Goal: Task Accomplishment & Management: Manage account settings

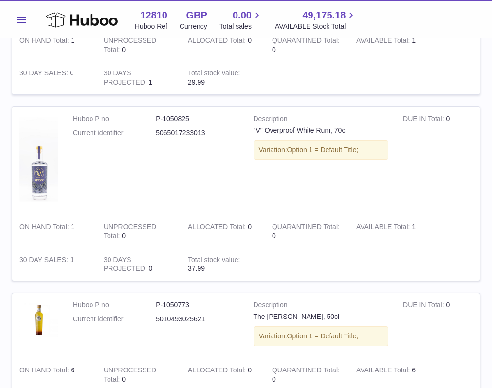
scroll to position [1267, 0]
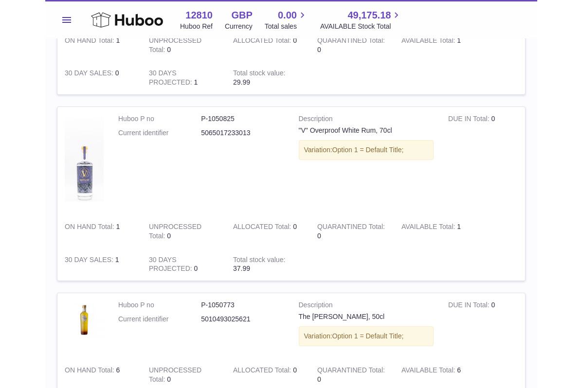
scroll to position [1138, 0]
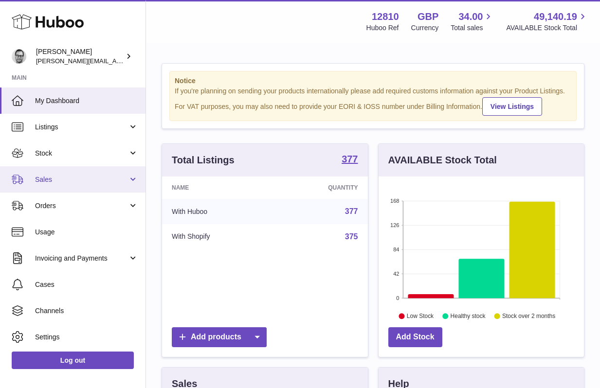
scroll to position [152, 205]
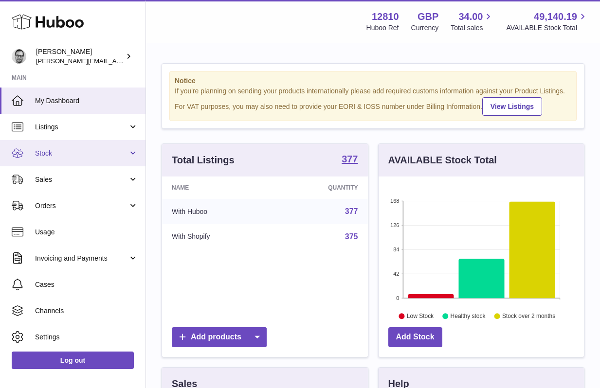
click at [58, 158] on span "Stock" at bounding box center [81, 153] width 93 height 9
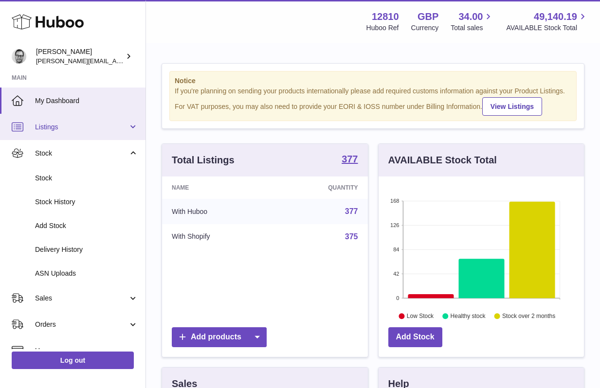
click at [50, 127] on span "Listings" at bounding box center [81, 127] width 93 height 9
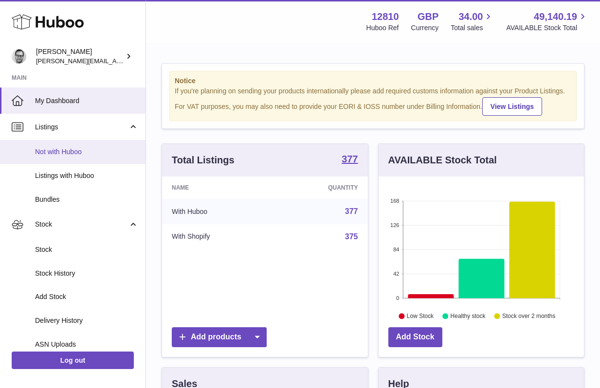
click at [55, 157] on link "Not with Huboo" at bounding box center [72, 152] width 145 height 24
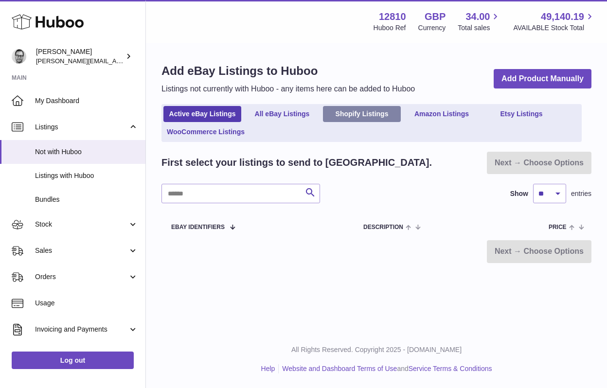
click at [374, 111] on link "Shopify Listings" at bounding box center [362, 114] width 78 height 16
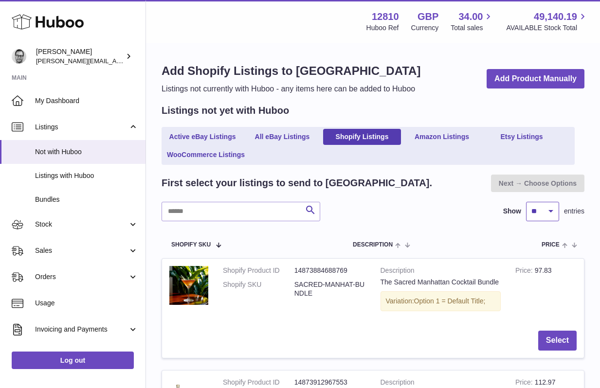
click at [539, 208] on select "** ** ** ***" at bounding box center [542, 211] width 33 height 19
select select "***"
click at [526, 202] on select "** ** ** ***" at bounding box center [542, 211] width 33 height 19
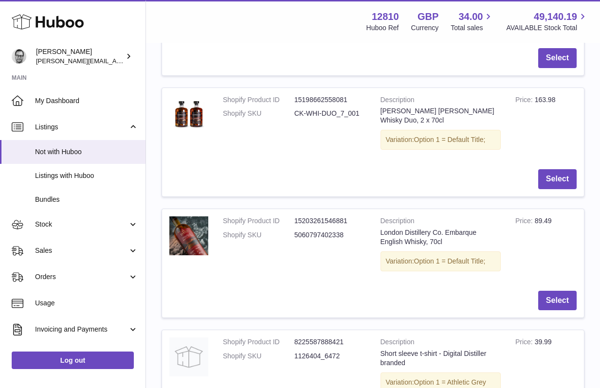
scroll to position [6727, 0]
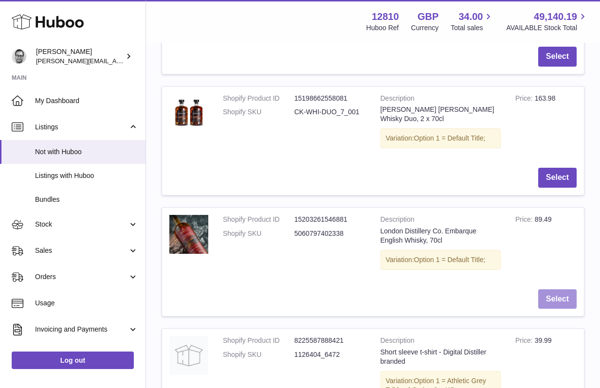
click at [564, 289] on button "Select" at bounding box center [557, 299] width 38 height 20
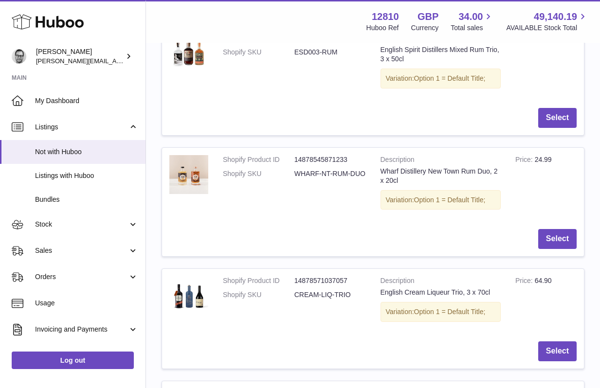
scroll to position [0, 0]
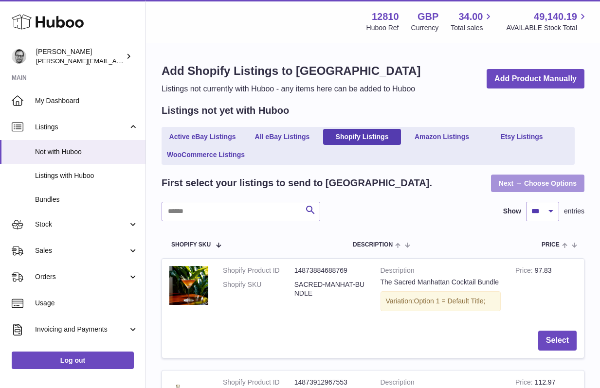
click at [552, 184] on link "Next → Choose Options" at bounding box center [537, 184] width 93 height 18
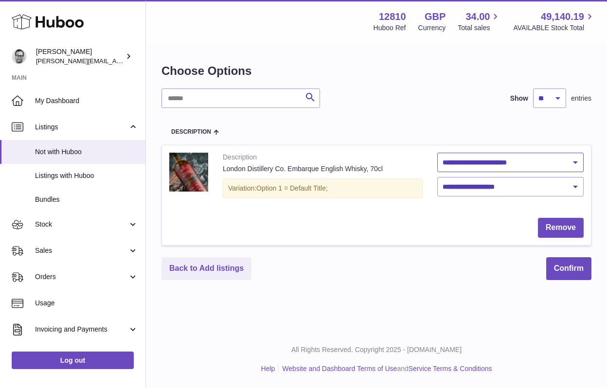
click at [505, 161] on select "**********" at bounding box center [510, 162] width 146 height 19
select select "***"
click at [437, 153] on select "**********" at bounding box center [510, 162] width 146 height 19
click at [510, 183] on select "**********" at bounding box center [510, 186] width 146 height 19
select select "***"
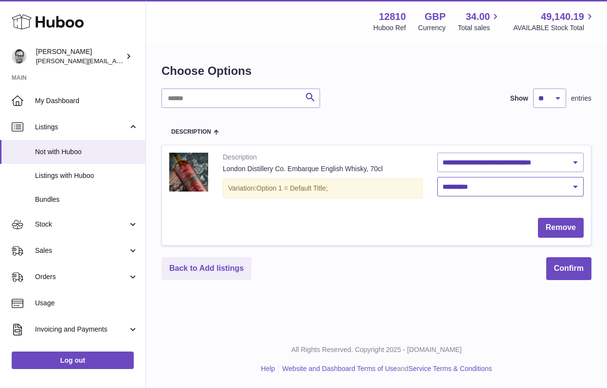
click at [437, 177] on select "**********" at bounding box center [510, 186] width 146 height 19
click at [577, 270] on button "Confirm" at bounding box center [568, 268] width 45 height 23
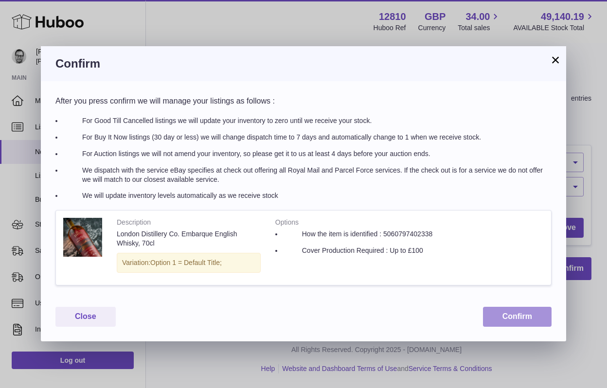
click at [510, 319] on button "Confirm" at bounding box center [517, 317] width 69 height 20
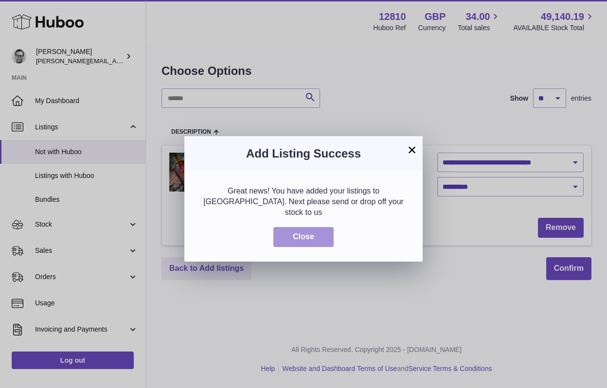
click at [294, 227] on button "Close" at bounding box center [303, 237] width 60 height 20
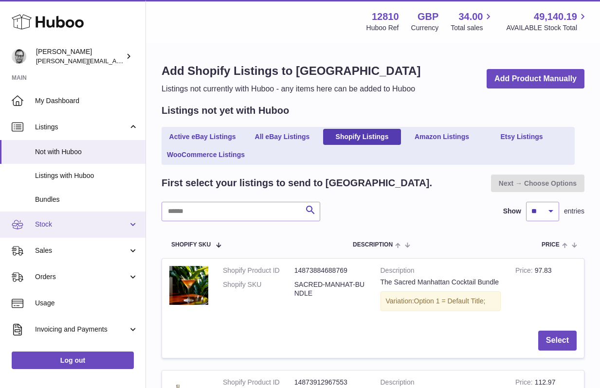
click at [83, 223] on span "Stock" at bounding box center [81, 224] width 93 height 9
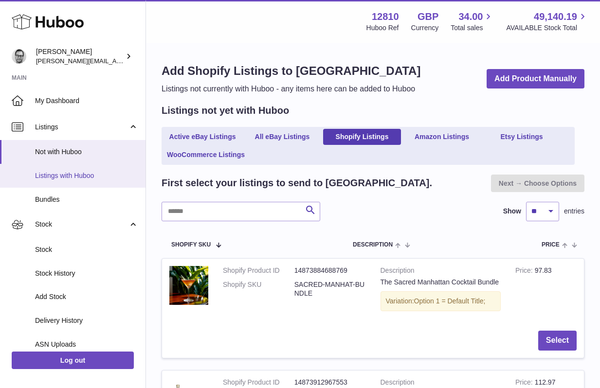
click at [70, 172] on span "Listings with Huboo" at bounding box center [86, 175] width 103 height 9
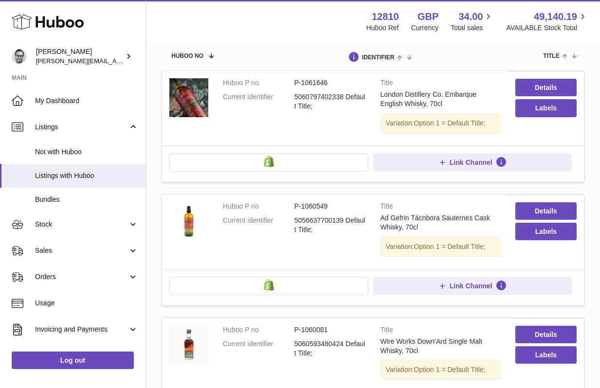
scroll to position [125, 0]
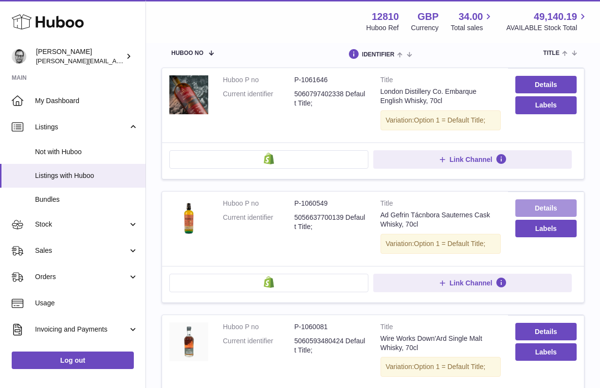
click at [557, 206] on link "Details" at bounding box center [545, 208] width 61 height 18
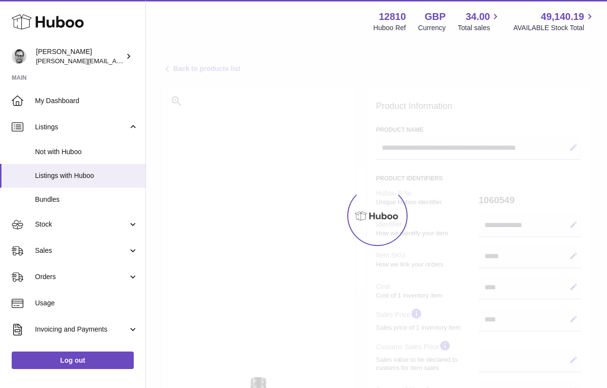
select select
select select "**"
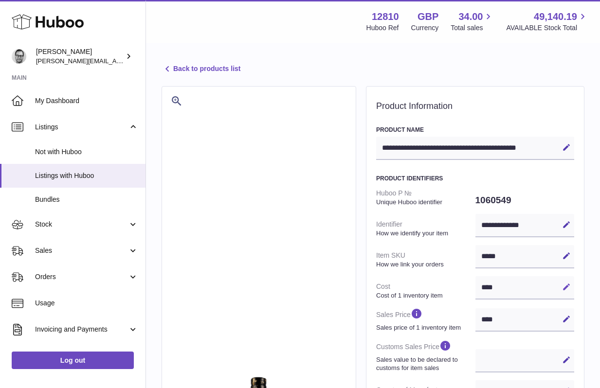
click at [565, 287] on icon at bounding box center [566, 287] width 9 height 9
drag, startPoint x: 505, startPoint y: 286, endPoint x: 452, endPoint y: 285, distance: 53.5
click at [452, 285] on dl "**********" at bounding box center [475, 368] width 198 height 367
type input "*****"
click at [569, 288] on icon at bounding box center [566, 287] width 9 height 9
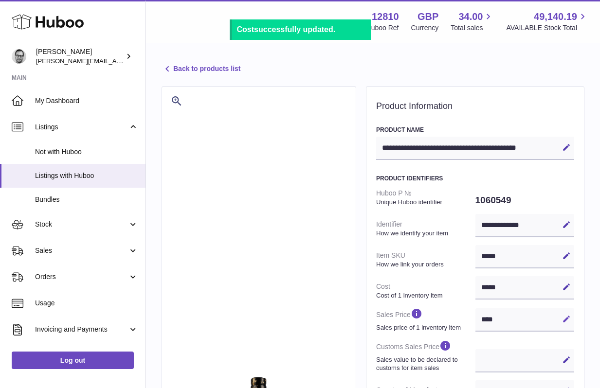
click at [565, 316] on icon at bounding box center [566, 319] width 9 height 9
drag, startPoint x: 526, startPoint y: 316, endPoint x: 435, endPoint y: 313, distance: 90.5
click at [435, 313] on dl "**********" at bounding box center [475, 368] width 198 height 367
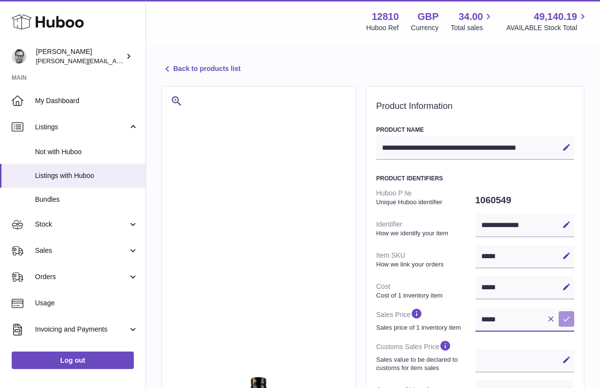
type input "*****"
click at [567, 316] on icon at bounding box center [566, 319] width 9 height 9
click at [181, 70] on link "Back to products list" at bounding box center [201, 69] width 79 height 12
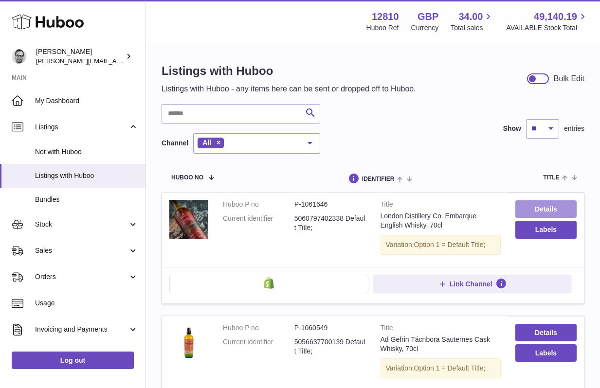
click at [541, 206] on link "Details" at bounding box center [545, 209] width 61 height 18
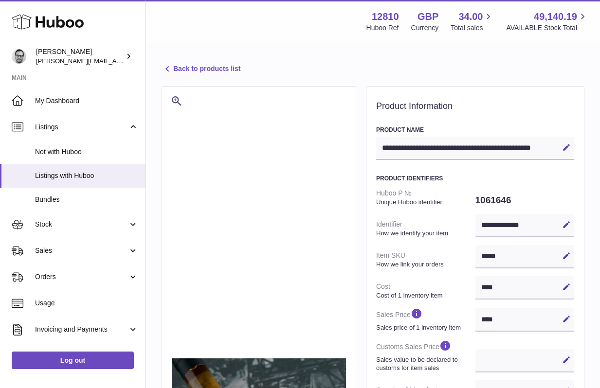
select select
select select "***"
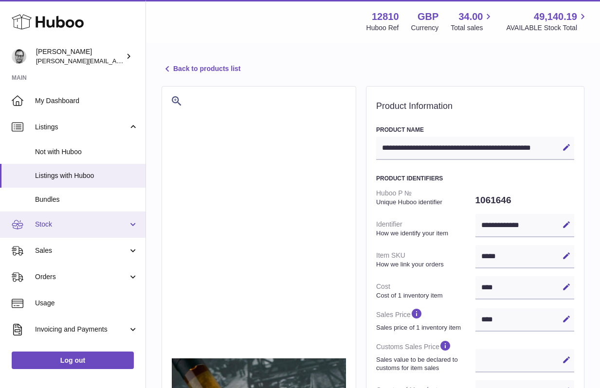
click at [80, 220] on span "Stock" at bounding box center [81, 224] width 93 height 9
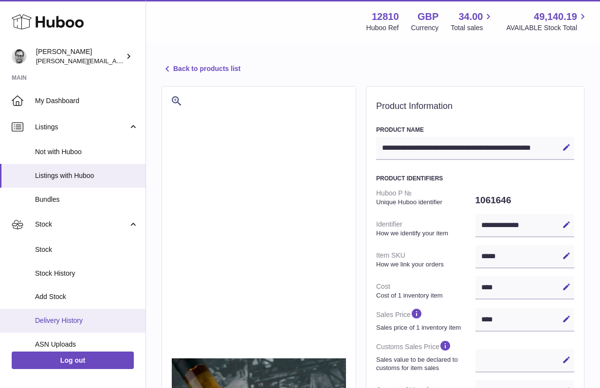
click at [46, 326] on link "Delivery History" at bounding box center [72, 321] width 145 height 24
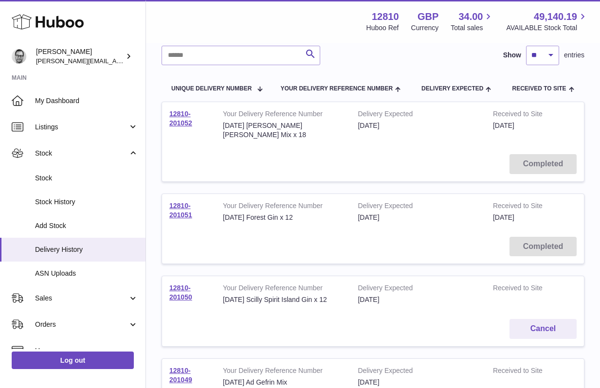
scroll to position [78, 0]
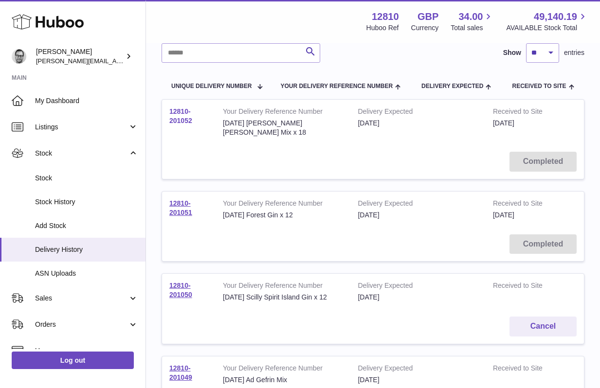
click at [180, 117] on link "12810-201052" at bounding box center [180, 116] width 23 height 17
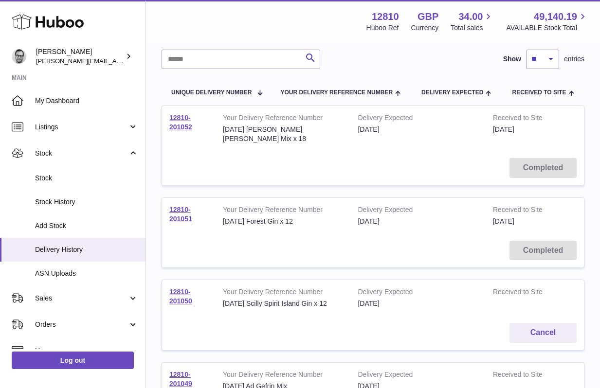
scroll to position [0, 0]
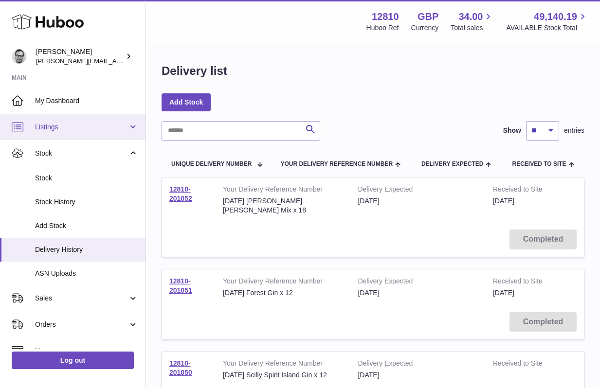
click at [52, 126] on span "Listings" at bounding box center [81, 127] width 93 height 9
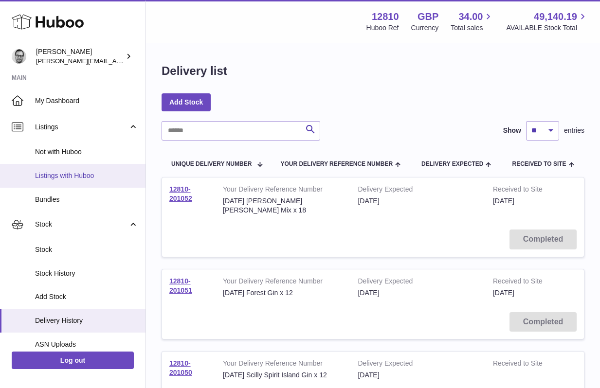
click at [63, 177] on span "Listings with Huboo" at bounding box center [86, 175] width 103 height 9
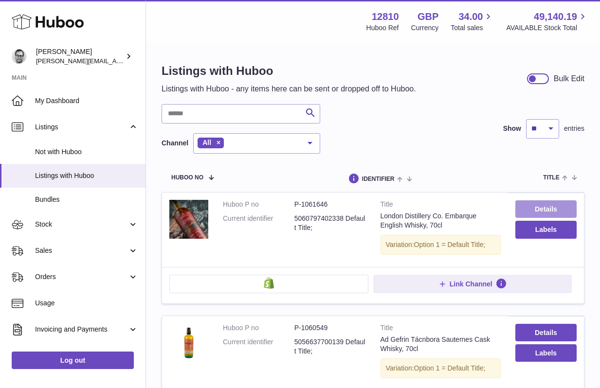
click at [541, 212] on link "Details" at bounding box center [545, 209] width 61 height 18
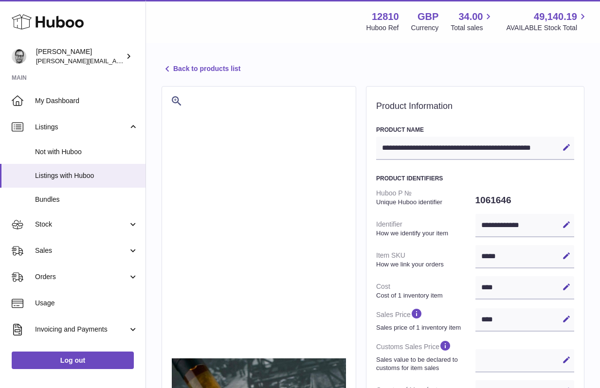
select select
select select "***"
click at [565, 318] on icon at bounding box center [566, 319] width 9 height 9
drag, startPoint x: 499, startPoint y: 321, endPoint x: 451, endPoint y: 320, distance: 48.2
click at [452, 320] on dl "**********" at bounding box center [475, 368] width 198 height 367
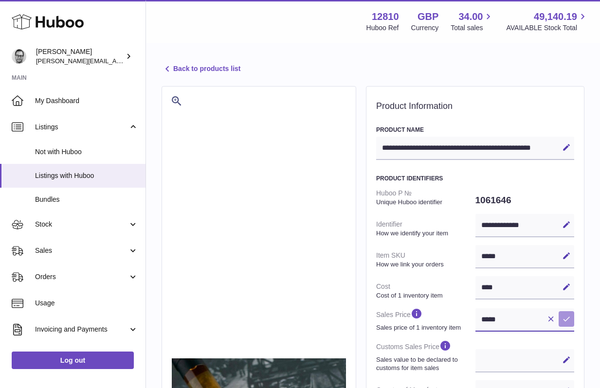
type input "*****"
click at [568, 319] on icon at bounding box center [566, 319] width 9 height 9
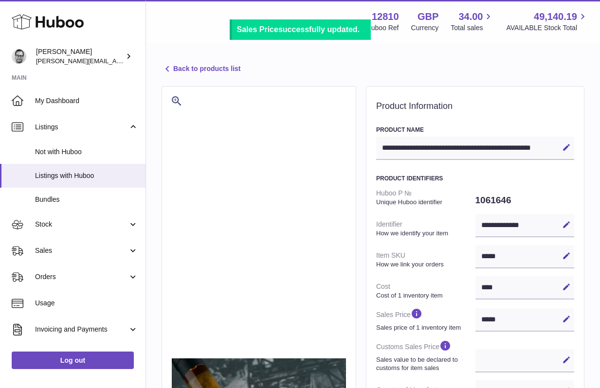
click at [197, 69] on link "Back to products list" at bounding box center [201, 69] width 79 height 12
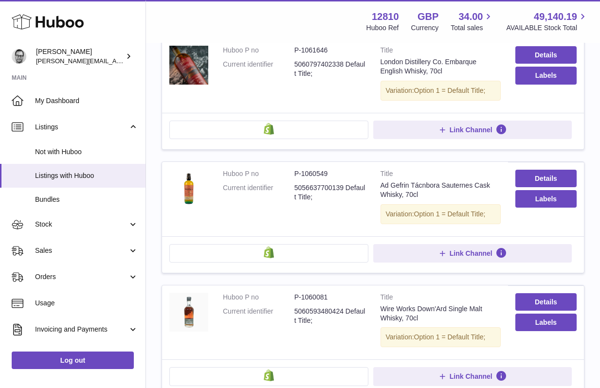
scroll to position [156, 0]
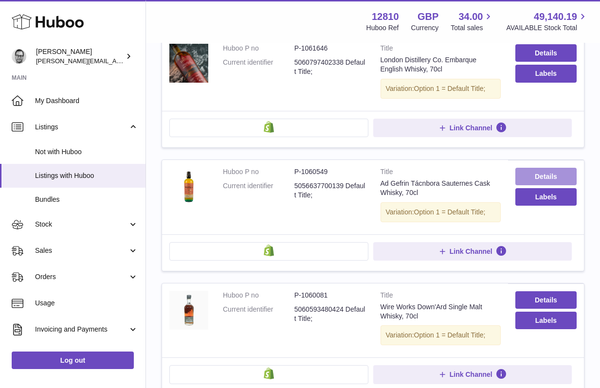
click at [528, 175] on link "Details" at bounding box center [545, 177] width 61 height 18
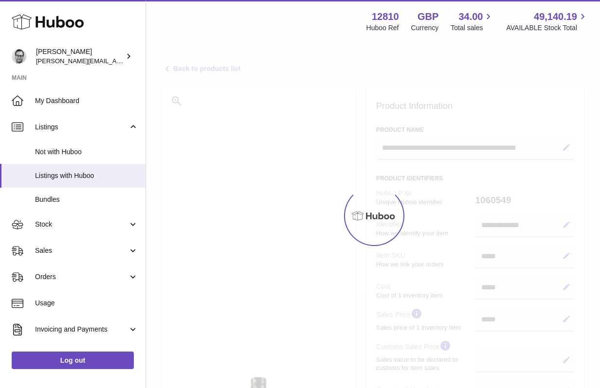
select select
select select "**"
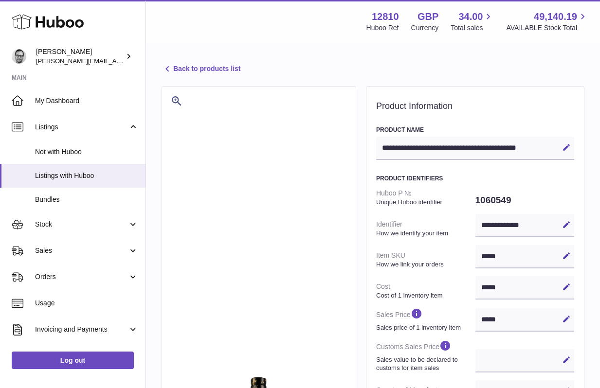
click at [197, 64] on link "Back to products list" at bounding box center [201, 69] width 79 height 12
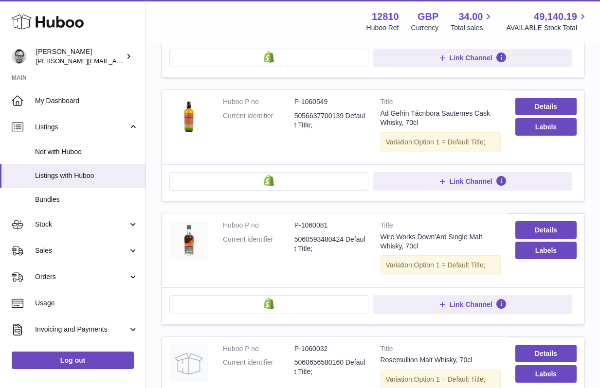
scroll to position [244, 0]
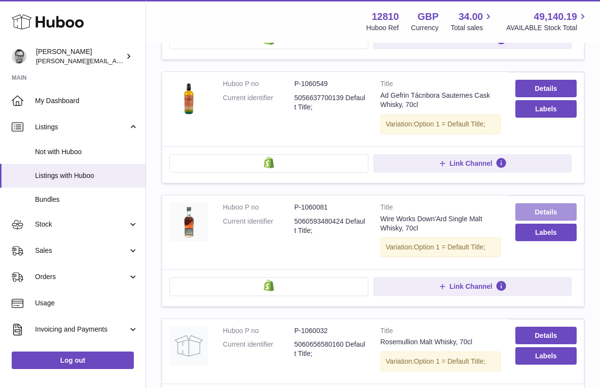
click at [555, 212] on link "Details" at bounding box center [545, 212] width 61 height 18
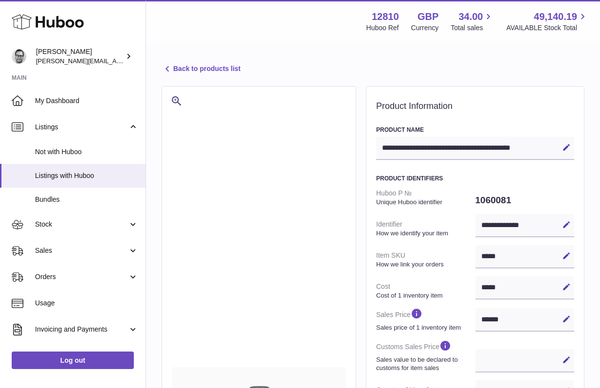
select select
select select "***"
click at [198, 70] on link "Back to products list" at bounding box center [201, 69] width 79 height 12
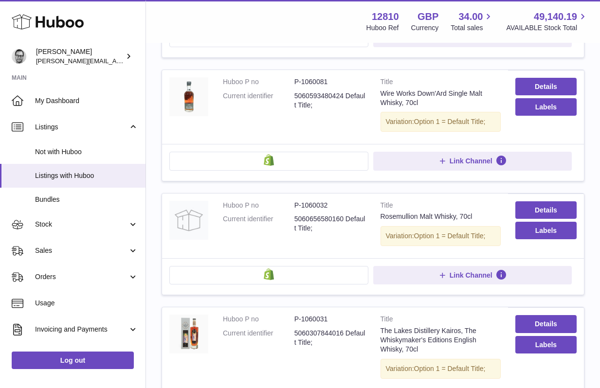
scroll to position [389, 0]
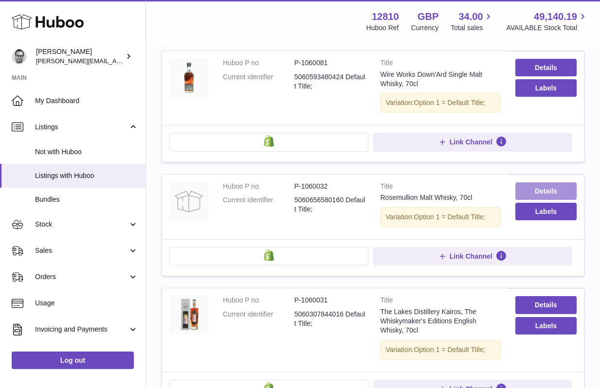
click at [554, 191] on link "Details" at bounding box center [545, 191] width 61 height 18
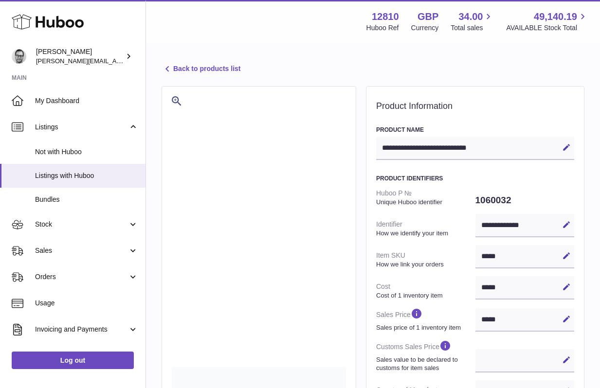
select select
select select "****"
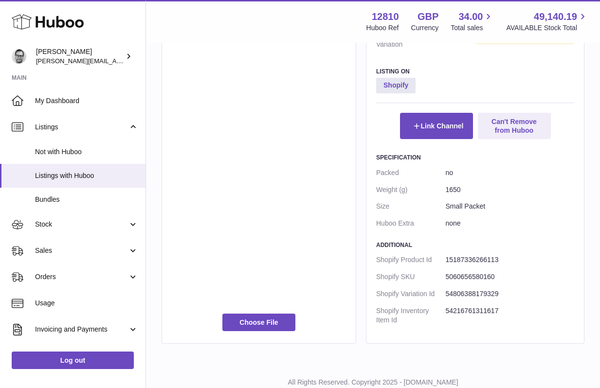
scroll to position [531, 0]
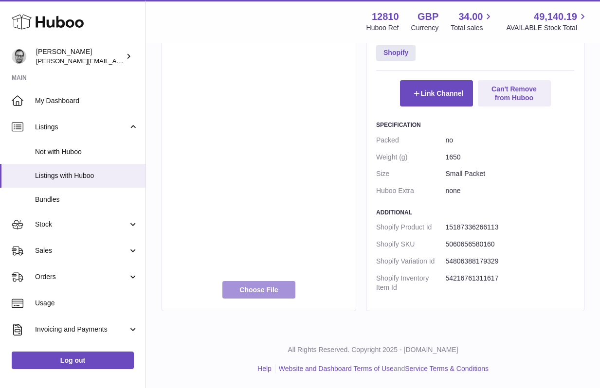
click at [265, 288] on label at bounding box center [258, 290] width 73 height 18
click at [263, 286] on label at bounding box center [258, 290] width 73 height 18
type input "**********"
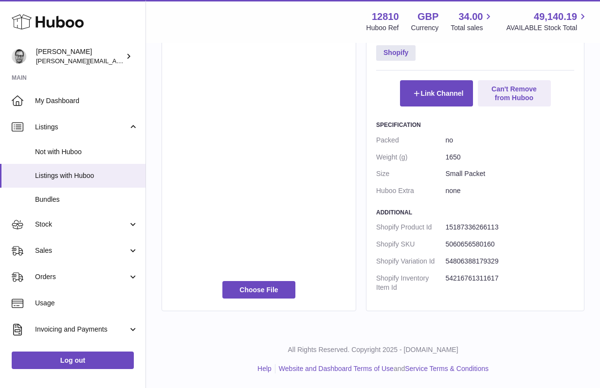
scroll to position [476, 0]
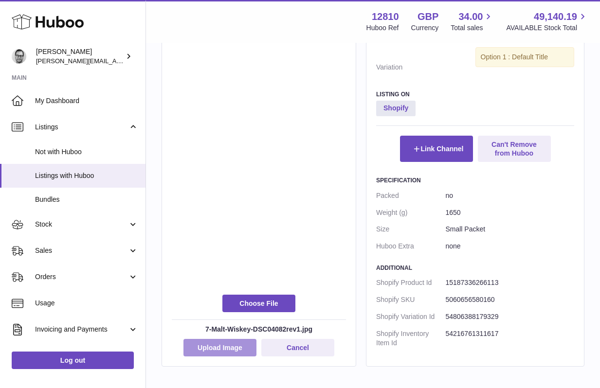
click at [222, 345] on button "Upload Image" at bounding box center [219, 348] width 73 height 18
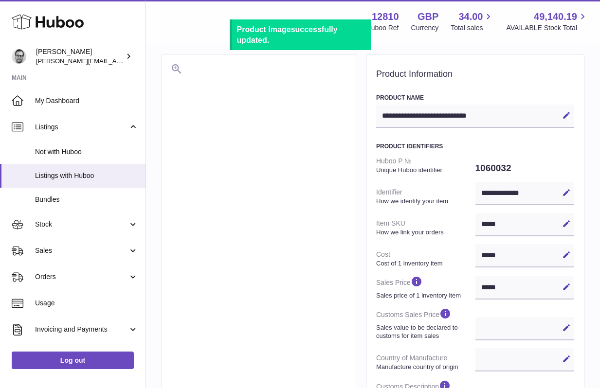
scroll to position [0, 0]
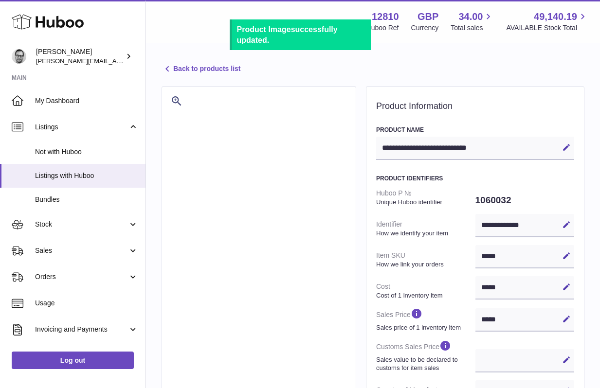
click at [192, 71] on link "Back to products list" at bounding box center [201, 69] width 79 height 12
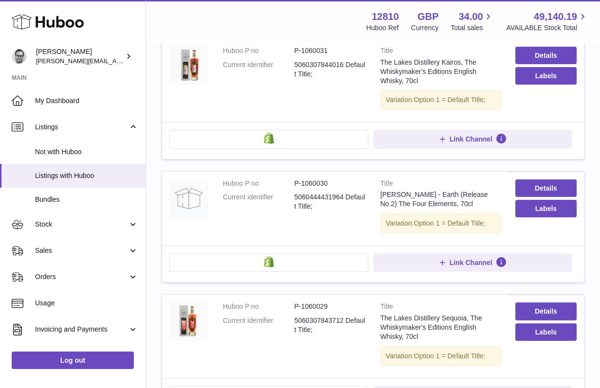
scroll to position [647, 0]
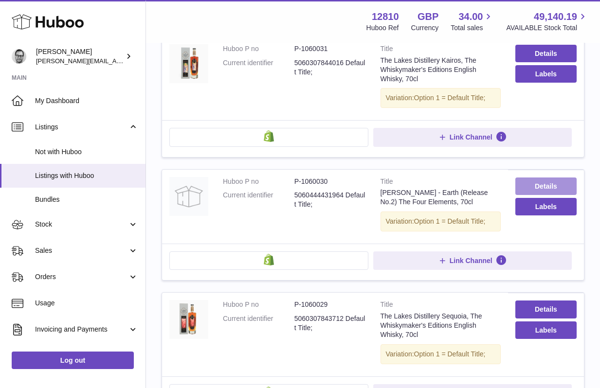
click at [547, 185] on link "Details" at bounding box center [545, 187] width 61 height 18
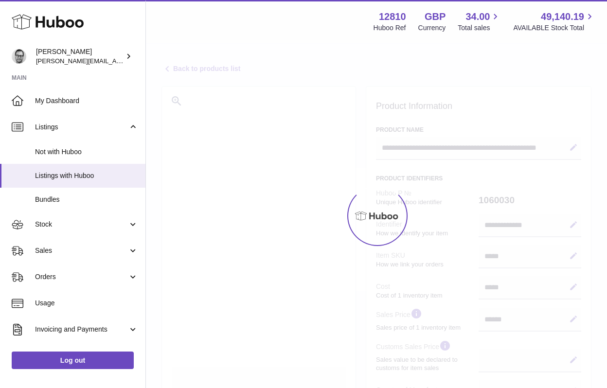
select select
select select "***"
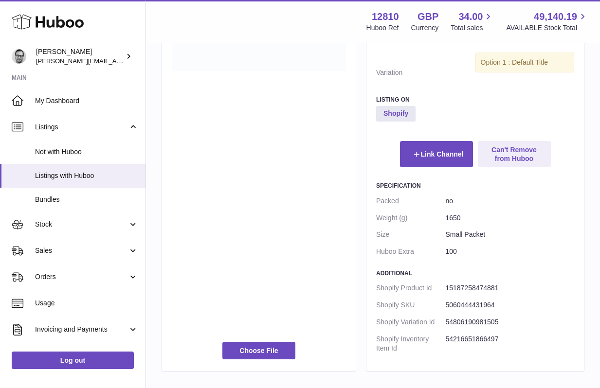
scroll to position [531, 0]
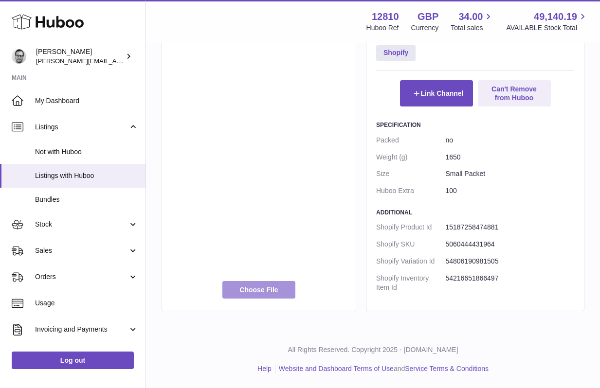
click at [270, 286] on label at bounding box center [258, 290] width 73 height 18
type input "**********"
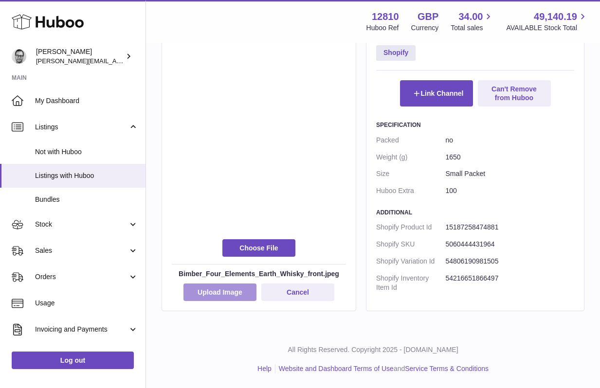
click at [220, 295] on button "Upload Image" at bounding box center [219, 293] width 73 height 18
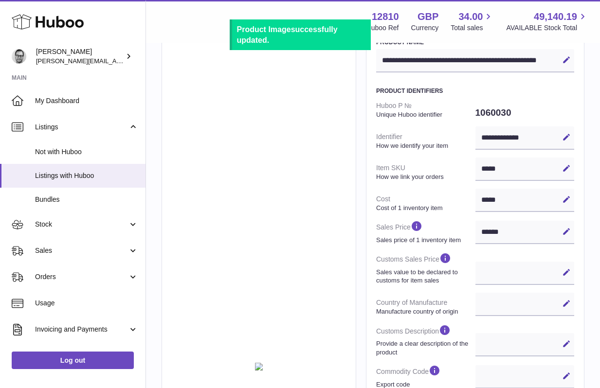
scroll to position [0, 0]
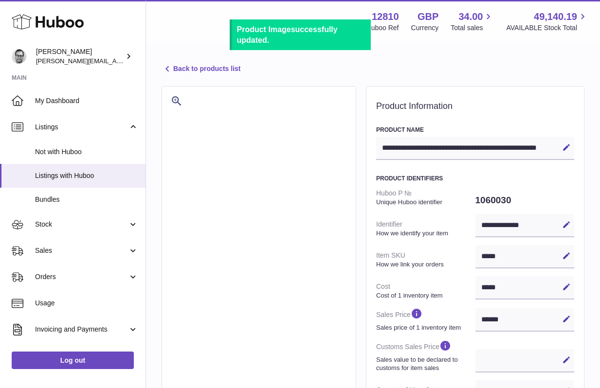
click at [183, 69] on link "Back to products list" at bounding box center [201, 69] width 79 height 12
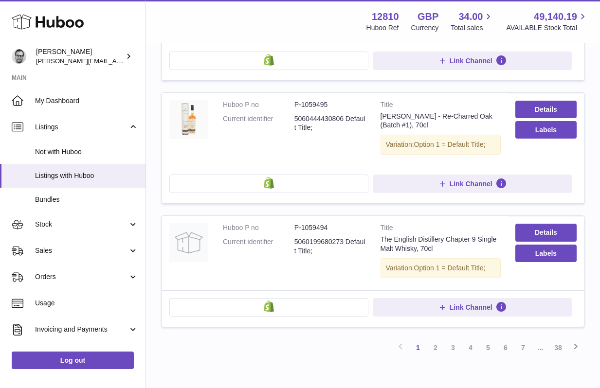
scroll to position [1104, 0]
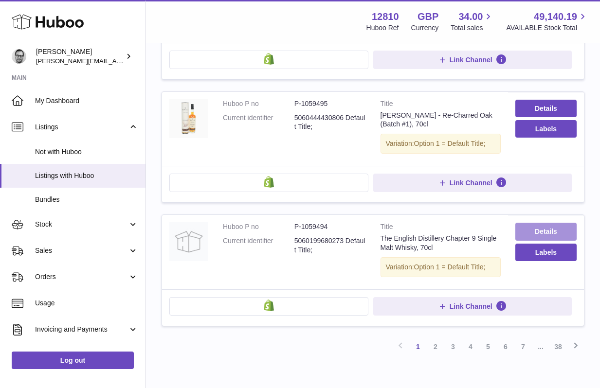
click at [533, 229] on link "Details" at bounding box center [545, 232] width 61 height 18
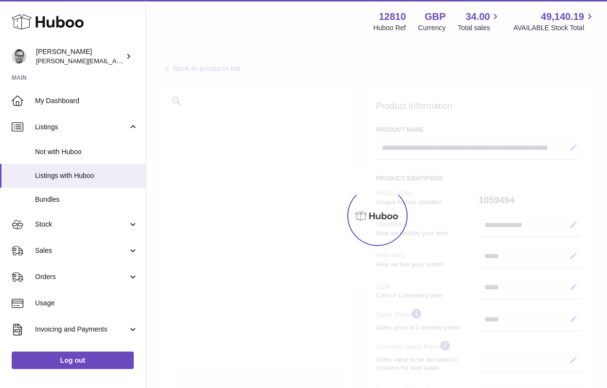
select select
select select "***"
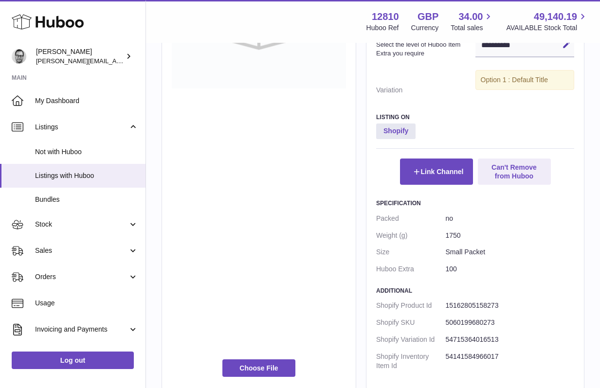
scroll to position [531, 0]
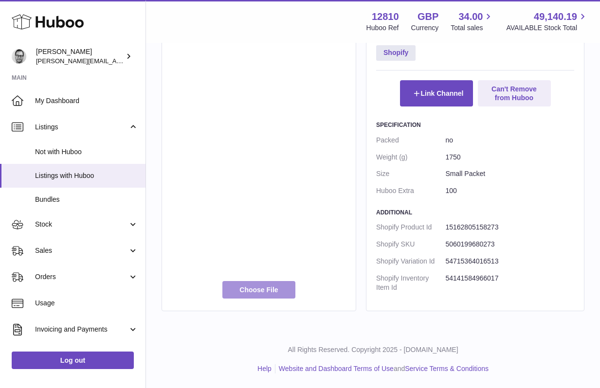
click at [261, 289] on label at bounding box center [258, 290] width 73 height 18
type input "**********"
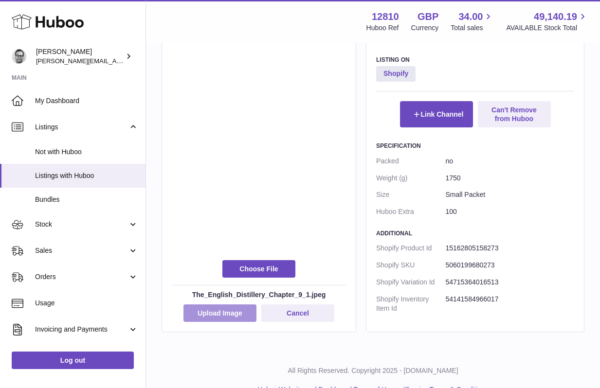
click at [222, 314] on button "Upload Image" at bounding box center [219, 314] width 73 height 18
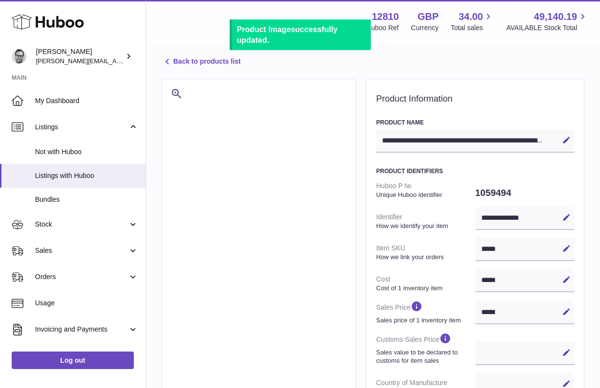
scroll to position [0, 0]
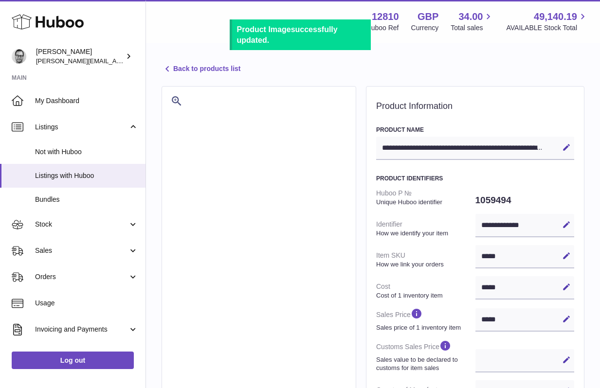
click at [204, 65] on link "Back to products list" at bounding box center [201, 69] width 79 height 12
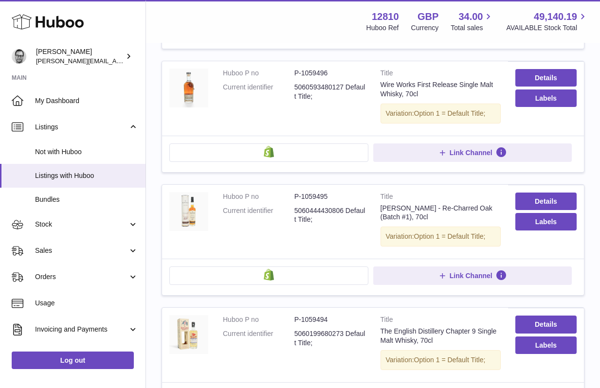
scroll to position [1156, 0]
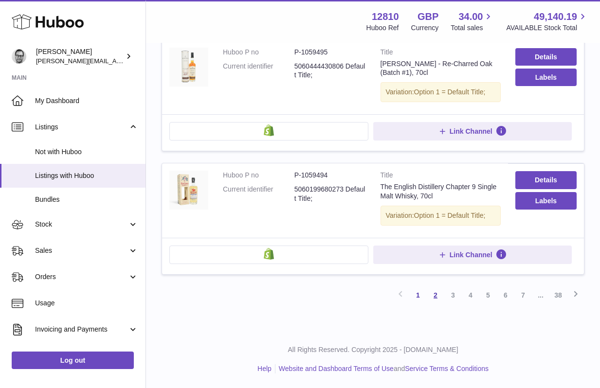
click at [436, 295] on link "2" at bounding box center [436, 296] width 18 height 18
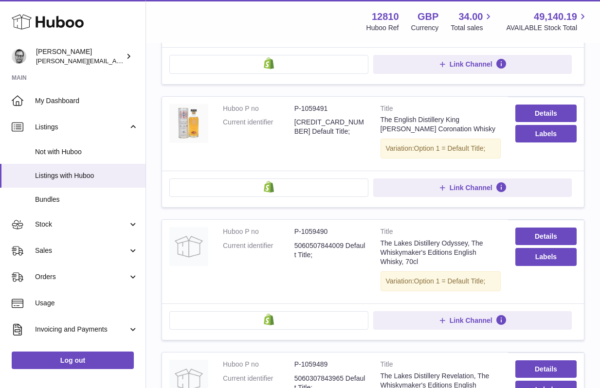
scroll to position [362, 0]
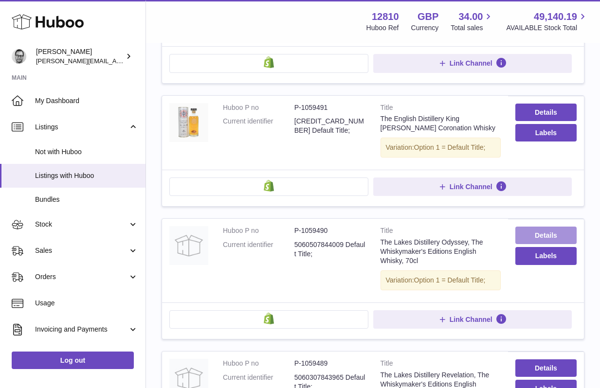
click at [549, 227] on link "Details" at bounding box center [545, 236] width 61 height 18
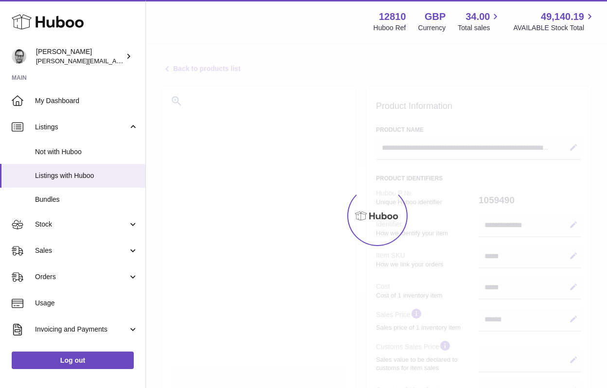
select select
select select "***"
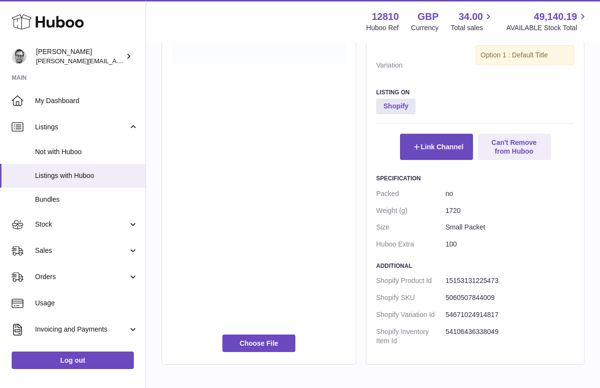
scroll to position [531, 0]
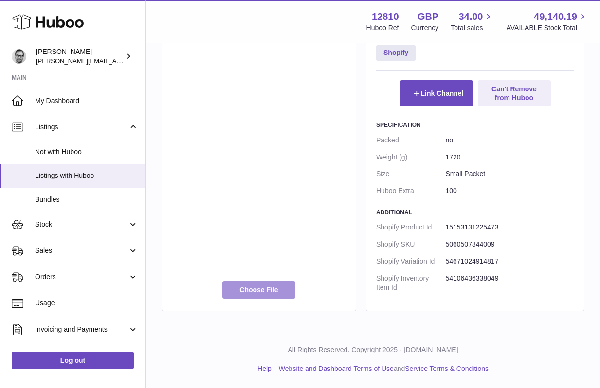
click at [249, 288] on label at bounding box center [258, 290] width 73 height 18
click at [256, 294] on label at bounding box center [258, 290] width 73 height 18
type input "**********"
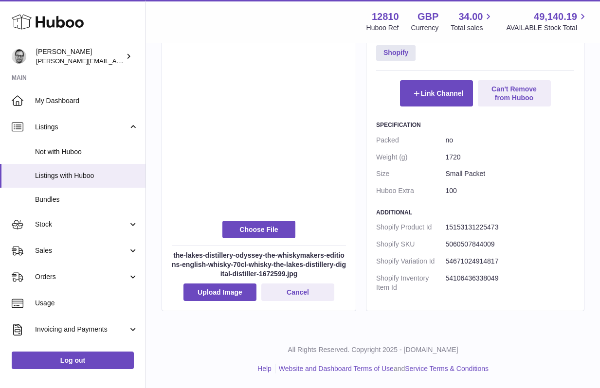
scroll to position [501, 0]
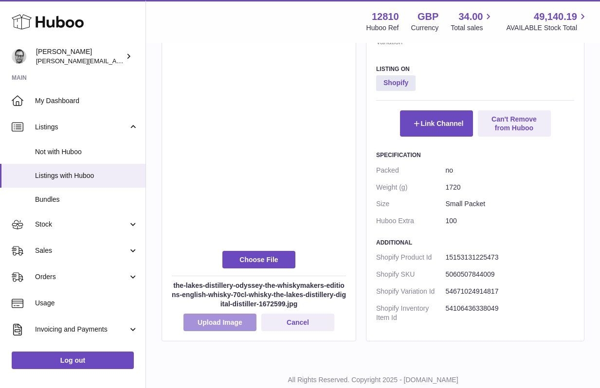
click at [216, 327] on button "Upload Image" at bounding box center [219, 323] width 73 height 18
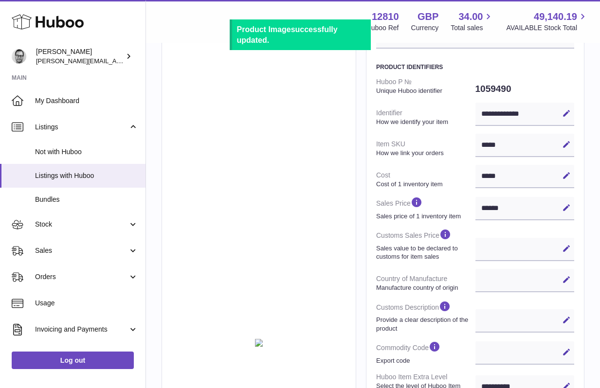
scroll to position [0, 0]
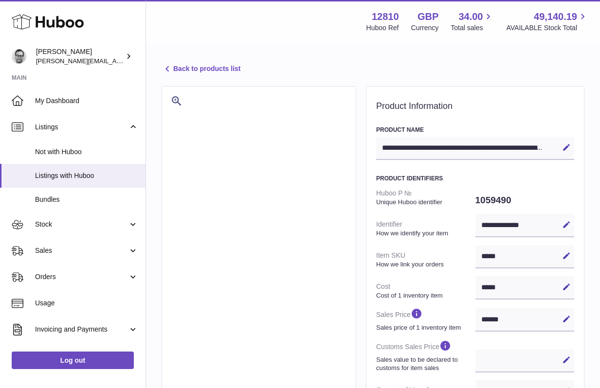
click at [194, 67] on link "Back to products list" at bounding box center [201, 69] width 79 height 12
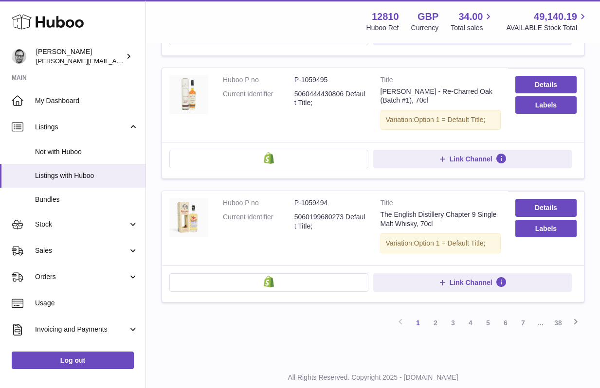
scroll to position [1156, 0]
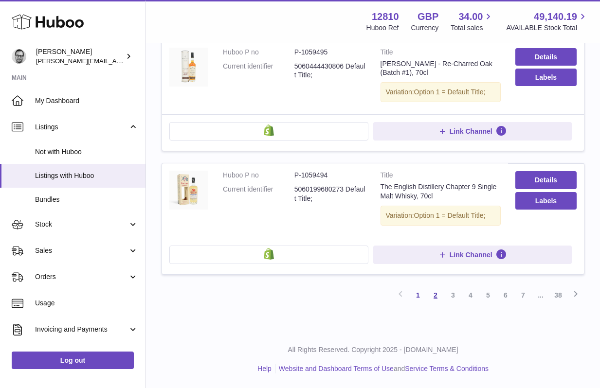
click at [438, 294] on link "2" at bounding box center [436, 296] width 18 height 18
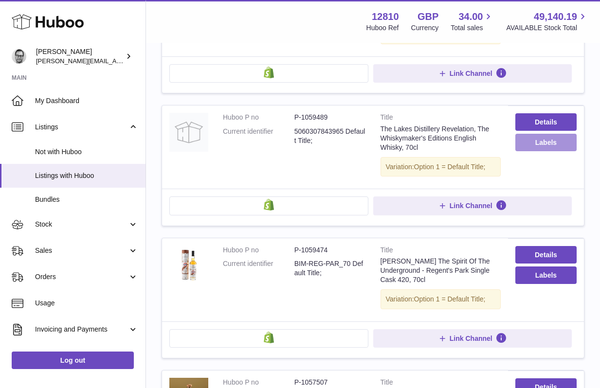
scroll to position [610, 0]
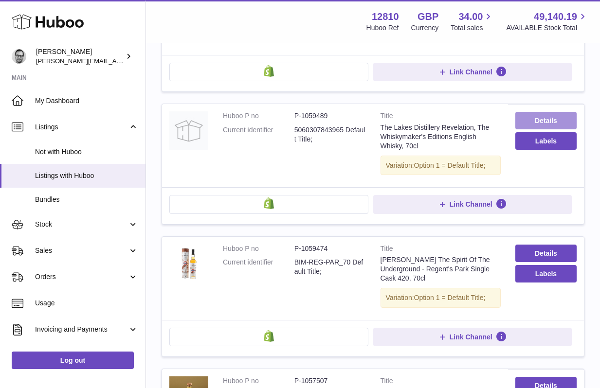
click at [550, 112] on link "Details" at bounding box center [545, 121] width 61 height 18
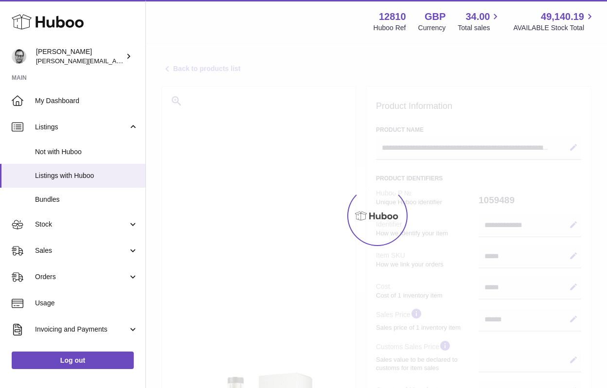
select select
select select "***"
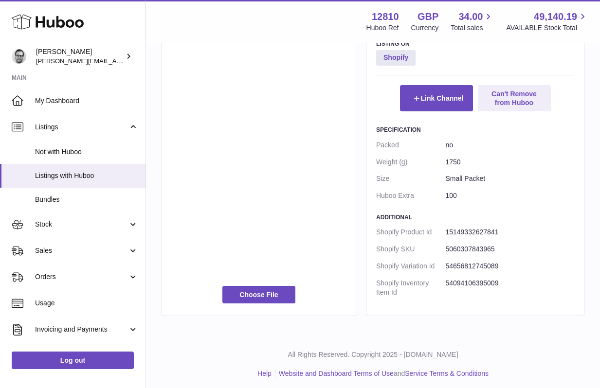
scroll to position [531, 0]
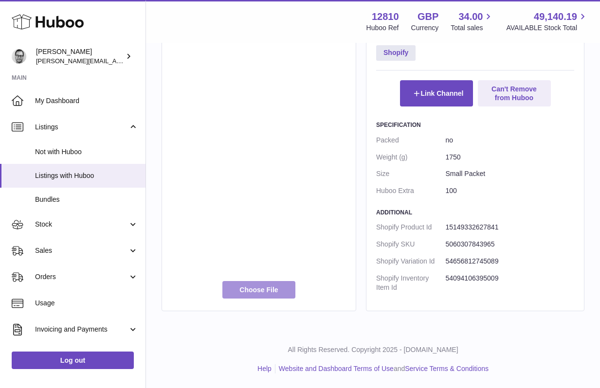
click at [271, 295] on label at bounding box center [258, 290] width 73 height 18
type input "**********"
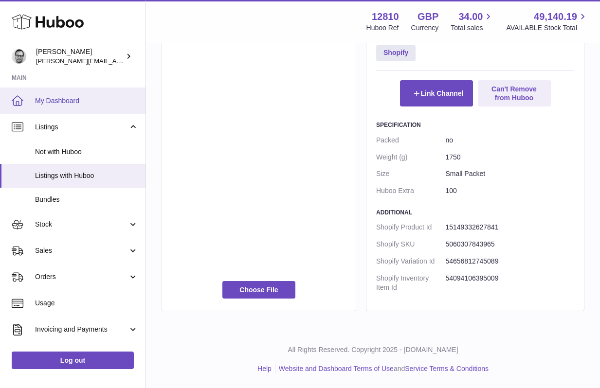
scroll to position [501, 0]
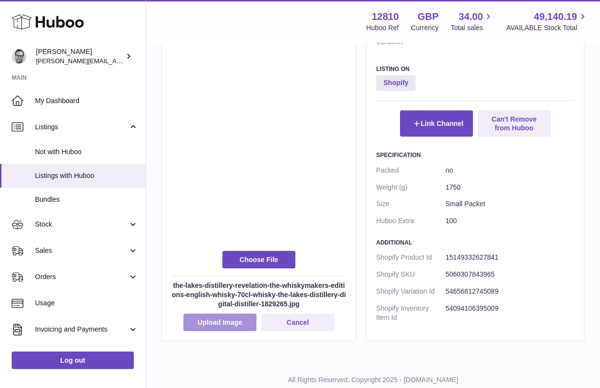
click at [213, 321] on button "Upload Image" at bounding box center [219, 323] width 73 height 18
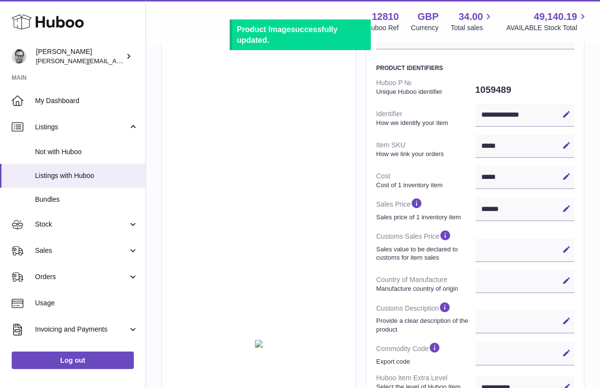
scroll to position [0, 0]
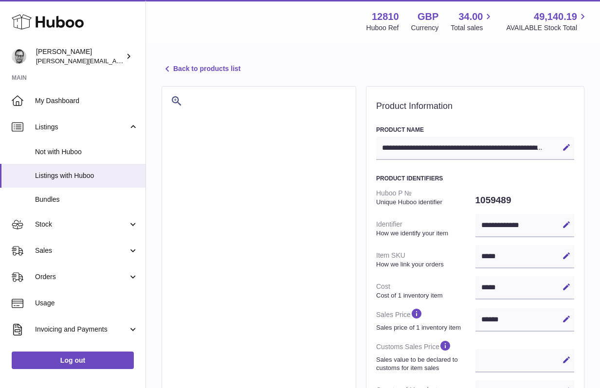
click at [198, 71] on link "Back to products list" at bounding box center [201, 69] width 79 height 12
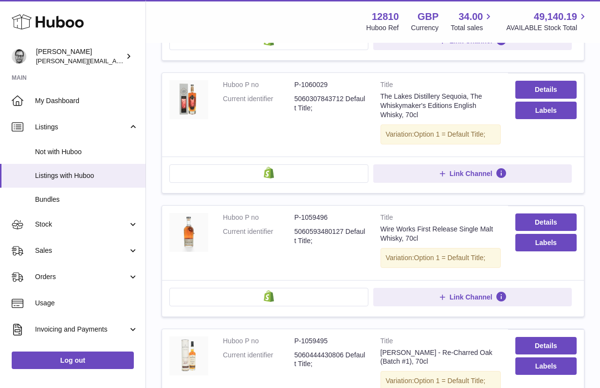
scroll to position [1156, 0]
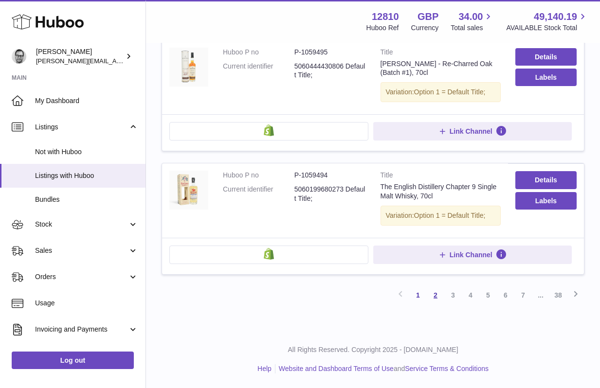
click at [433, 291] on link "2" at bounding box center [436, 296] width 18 height 18
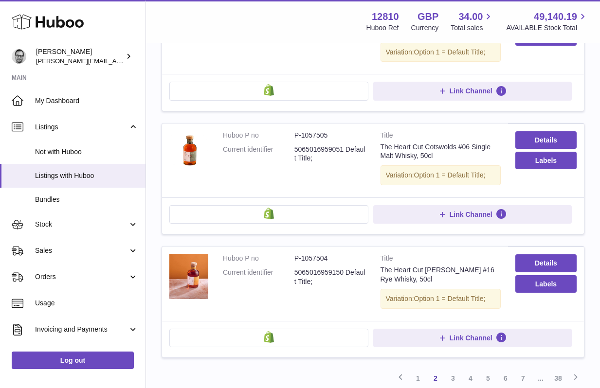
scroll to position [1168, 0]
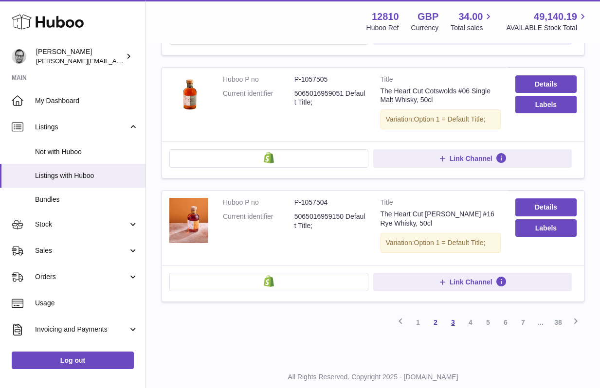
click at [451, 314] on link "3" at bounding box center [453, 323] width 18 height 18
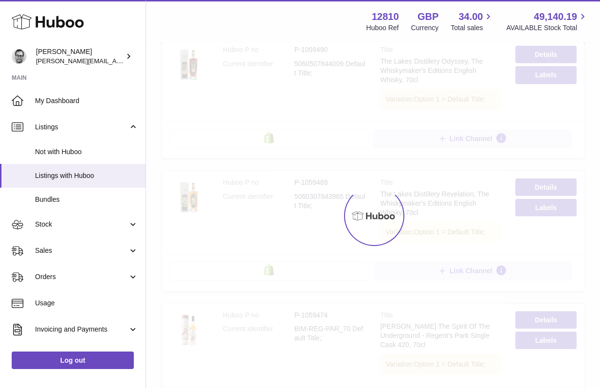
scroll to position [44, 0]
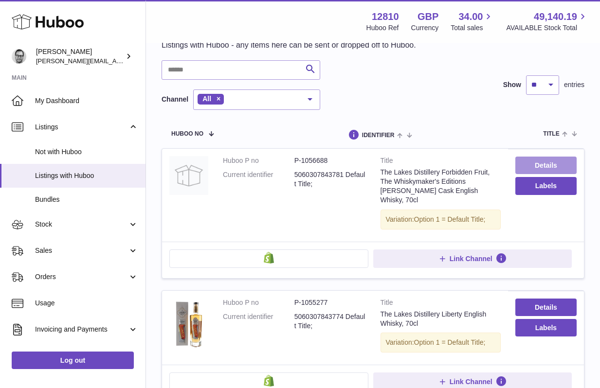
click at [550, 161] on link "Details" at bounding box center [545, 166] width 61 height 18
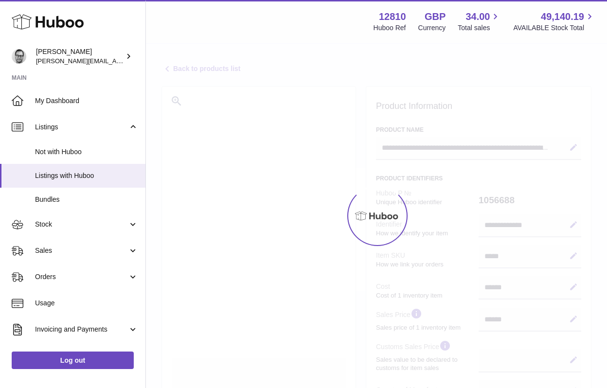
select select
select select "***"
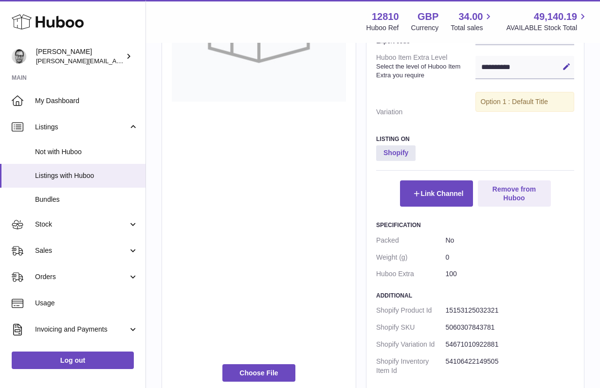
scroll to position [437, 0]
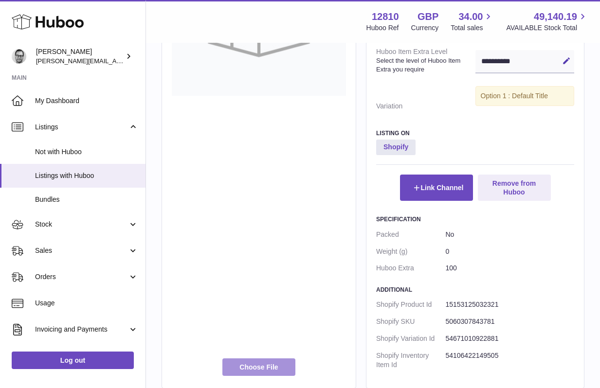
click at [252, 369] on label at bounding box center [258, 368] width 73 height 18
type input "**********"
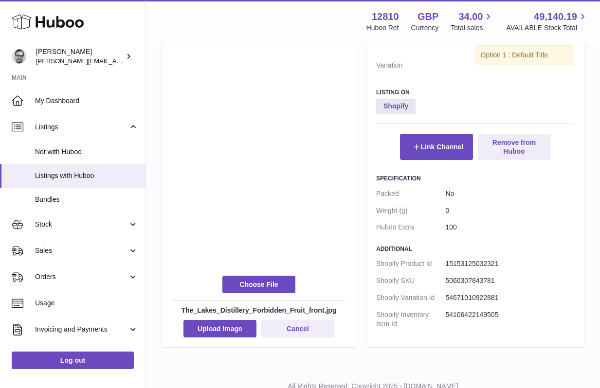
scroll to position [504, 0]
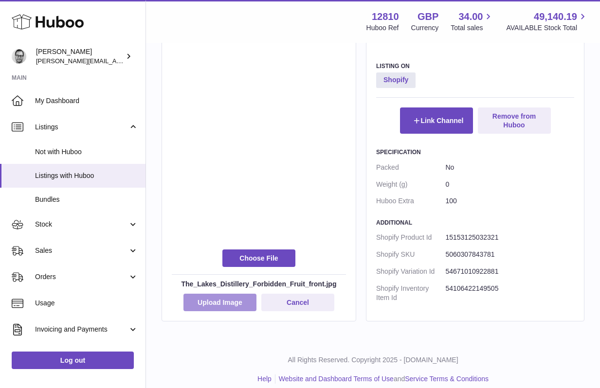
click at [228, 301] on button "Upload Image" at bounding box center [219, 303] width 73 height 18
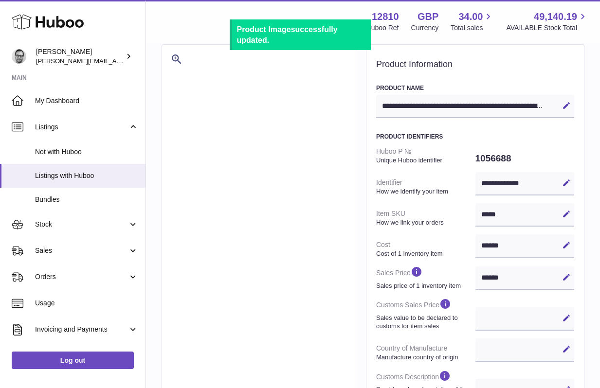
scroll to position [0, 0]
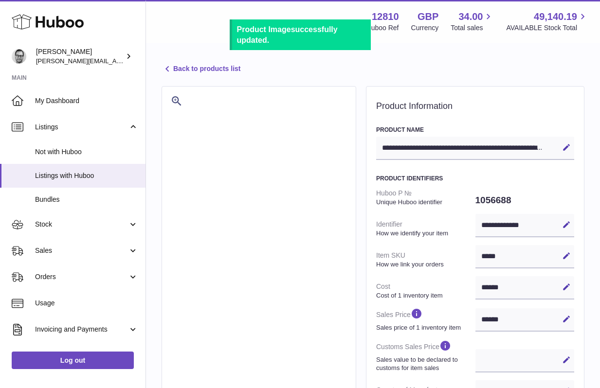
click at [209, 68] on link "Back to products list" at bounding box center [201, 69] width 79 height 12
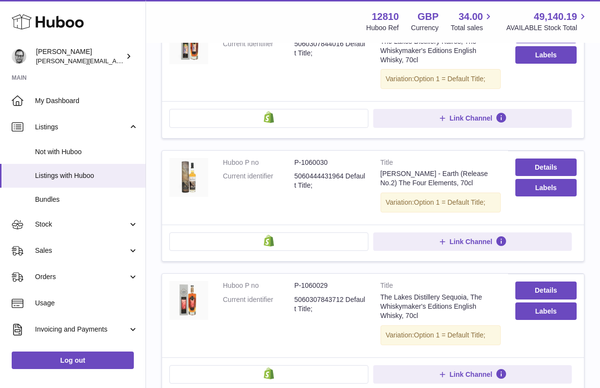
scroll to position [1156, 0]
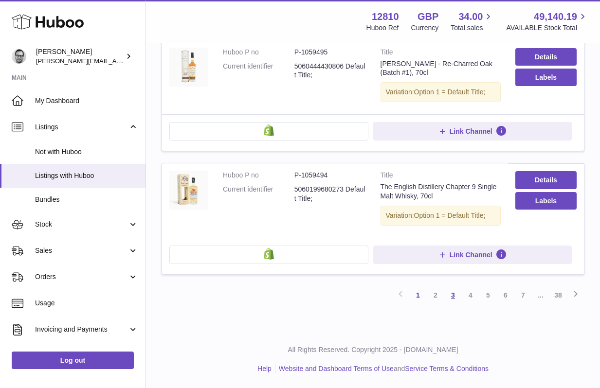
click at [456, 294] on link "3" at bounding box center [453, 296] width 18 height 18
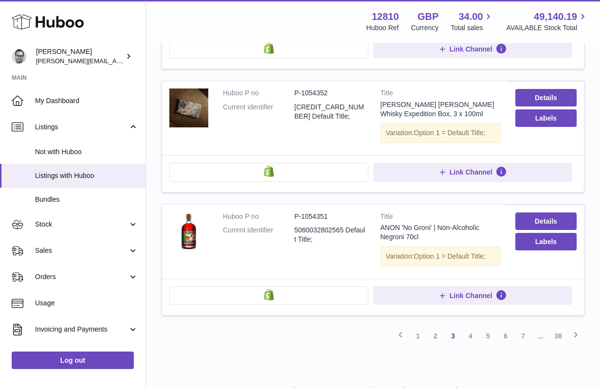
scroll to position [1143, 0]
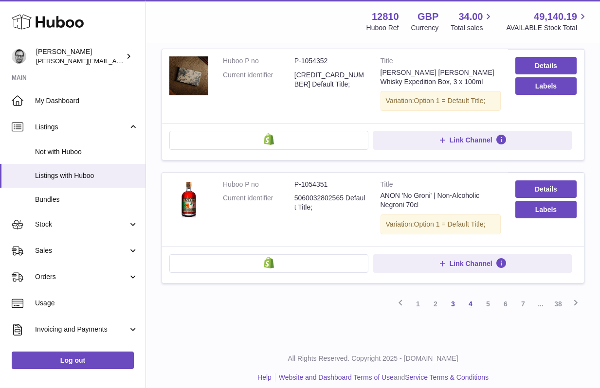
click at [469, 295] on link "4" at bounding box center [471, 304] width 18 height 18
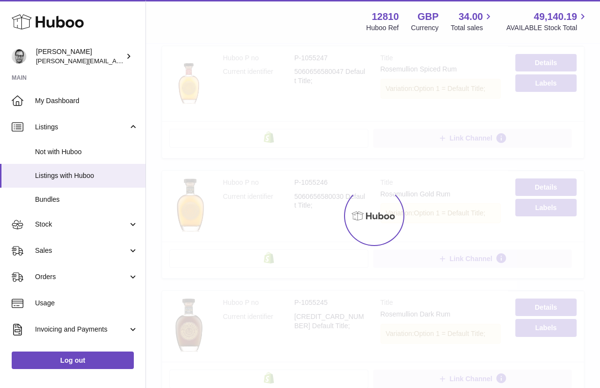
scroll to position [44, 0]
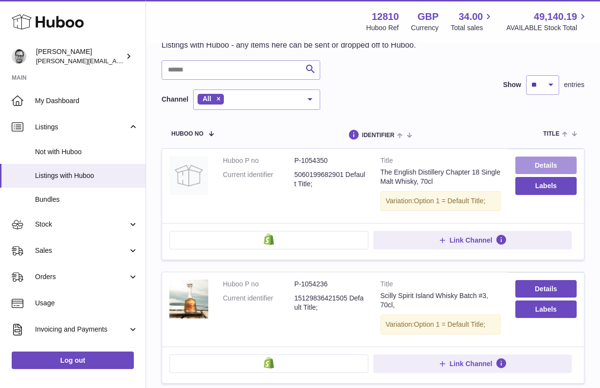
click at [554, 162] on link "Details" at bounding box center [545, 166] width 61 height 18
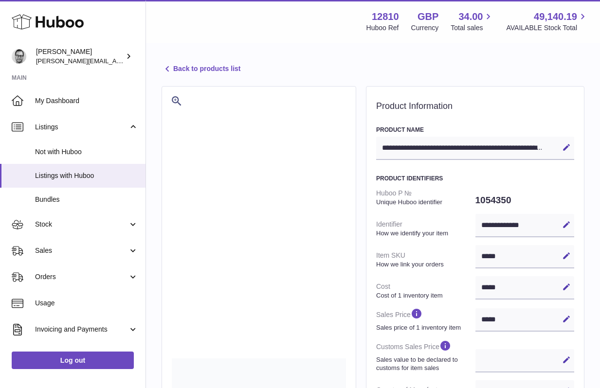
select select
select select "***"
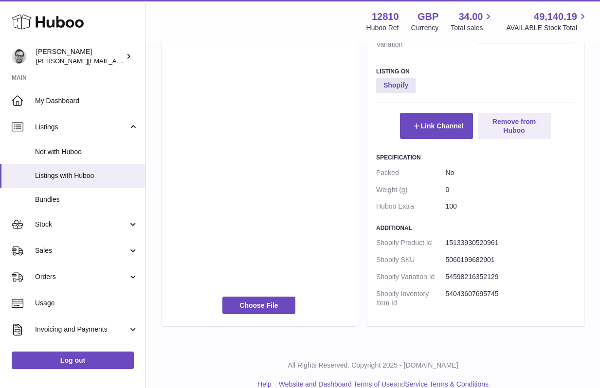
scroll to position [514, 0]
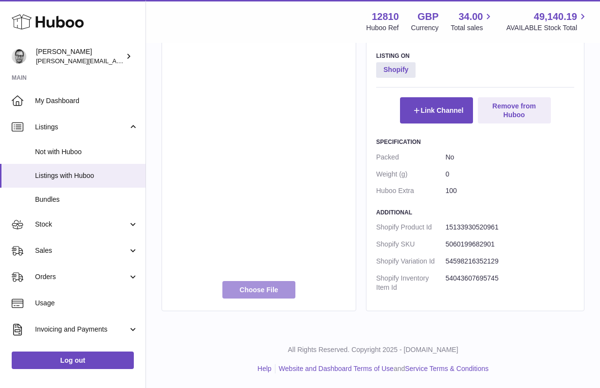
click at [246, 291] on label at bounding box center [258, 290] width 73 height 18
type input "**********"
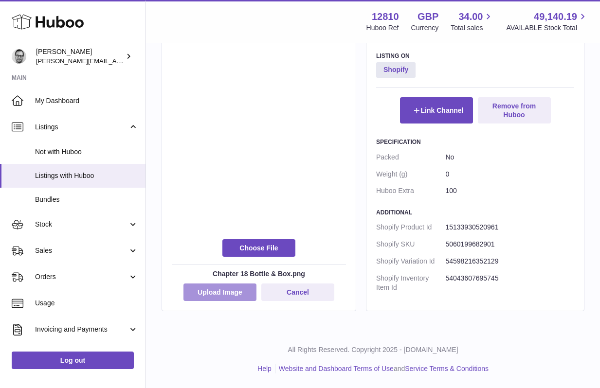
click at [216, 291] on button "Upload Image" at bounding box center [219, 293] width 73 height 18
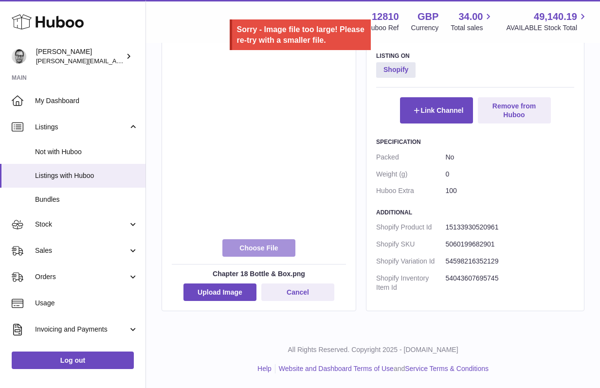
click at [270, 242] on label at bounding box center [258, 248] width 73 height 18
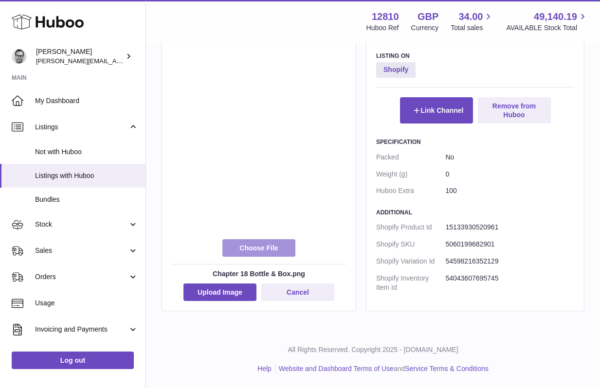
type input "**********"
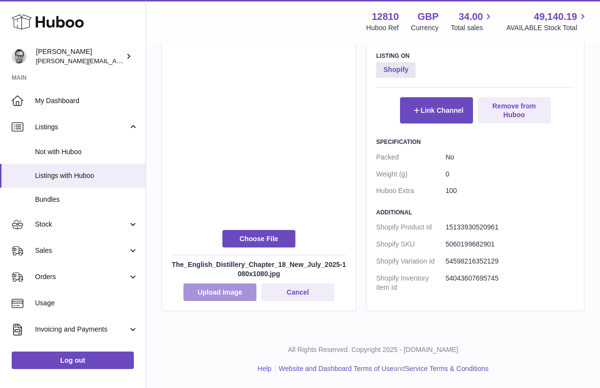
click at [208, 299] on button "Upload Image" at bounding box center [219, 293] width 73 height 18
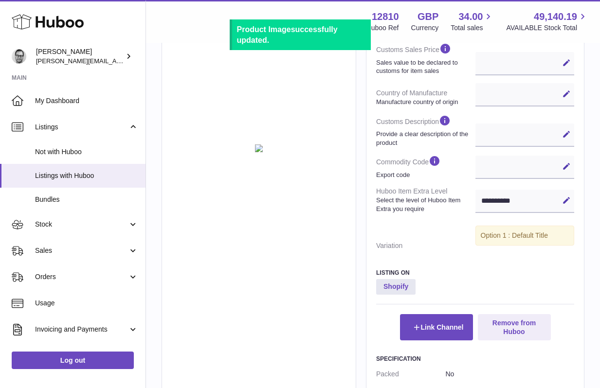
scroll to position [0, 0]
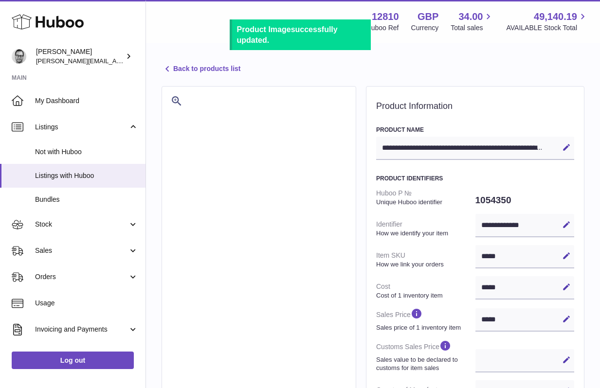
click at [194, 68] on link "Back to products list" at bounding box center [201, 69] width 79 height 12
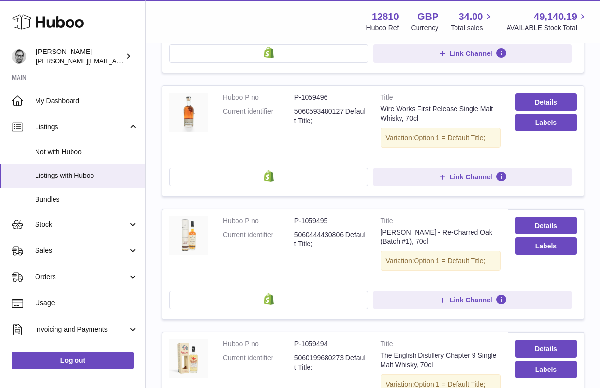
scroll to position [1156, 0]
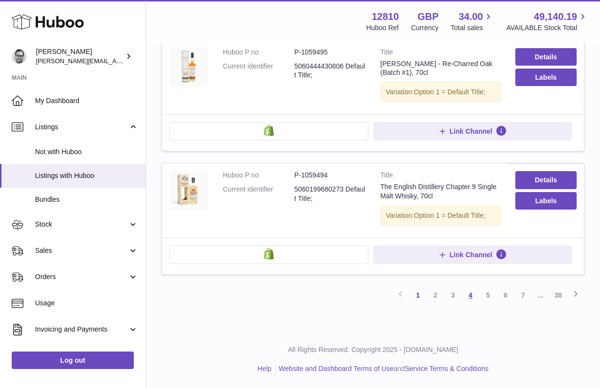
click at [472, 294] on link "4" at bounding box center [471, 296] width 18 height 18
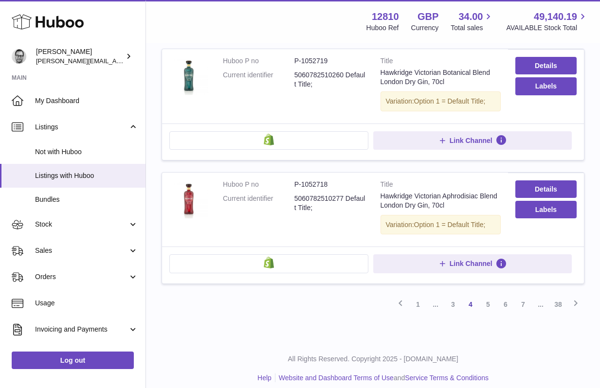
scroll to position [1140, 0]
click at [486, 296] on link "5" at bounding box center [488, 305] width 18 height 18
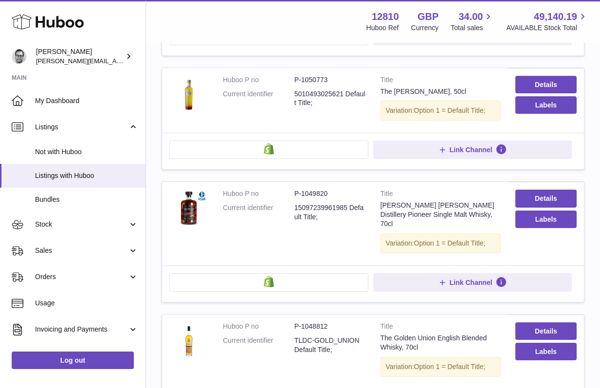
scroll to position [1147, 0]
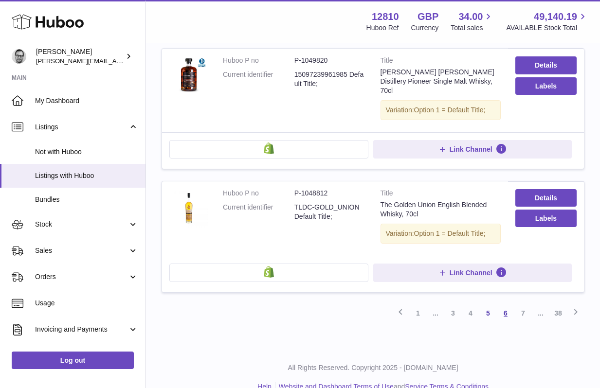
click at [506, 305] on link "6" at bounding box center [506, 314] width 18 height 18
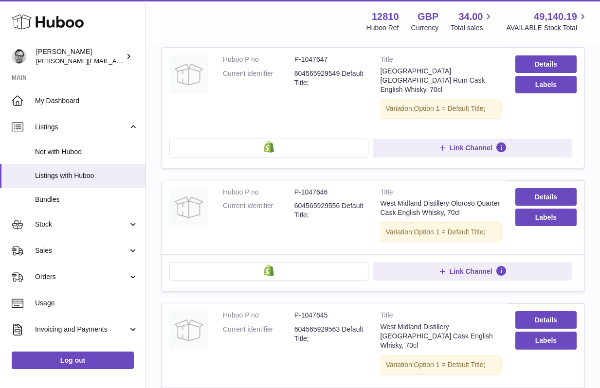
scroll to position [386, 0]
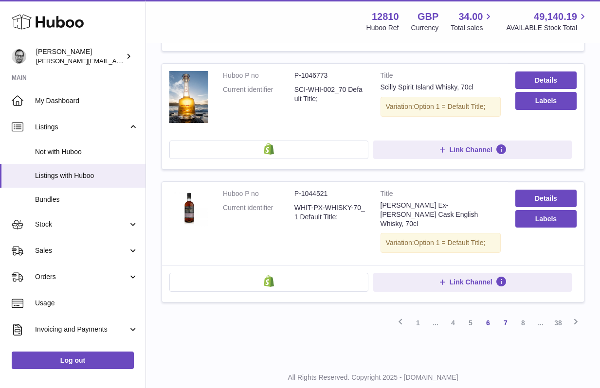
click at [506, 314] on link "7" at bounding box center [506, 323] width 18 height 18
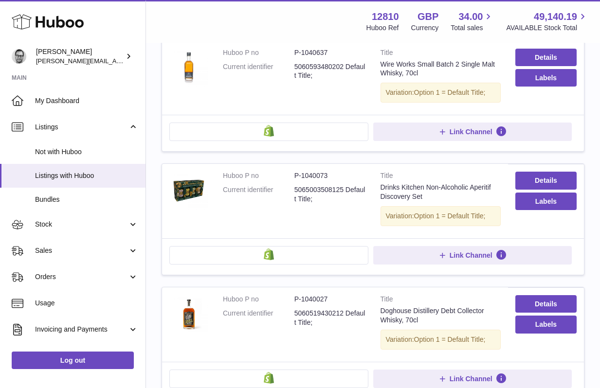
scroll to position [1113, 0]
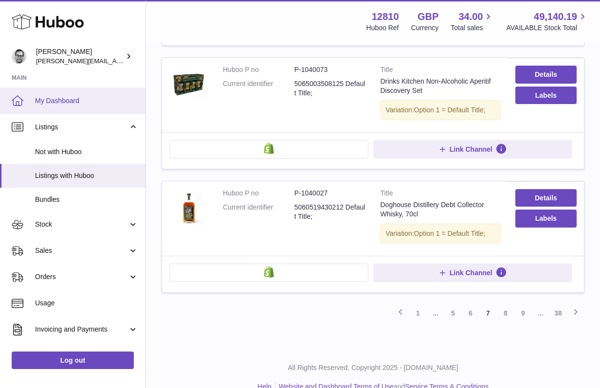
click at [67, 100] on span "My Dashboard" at bounding box center [86, 100] width 103 height 9
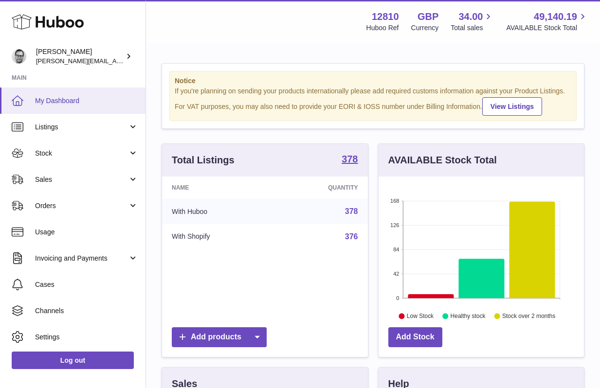
scroll to position [152, 205]
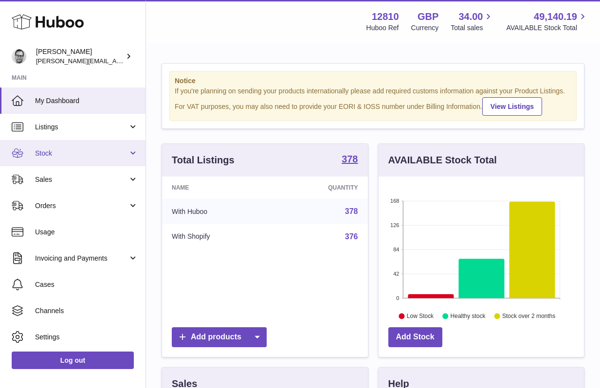
click at [84, 158] on link "Stock" at bounding box center [72, 153] width 145 height 26
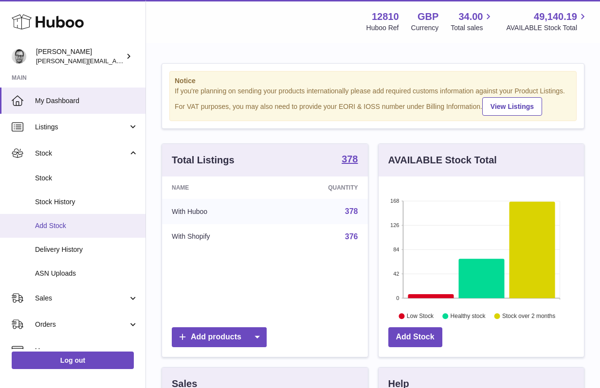
click at [58, 227] on span "Add Stock" at bounding box center [86, 225] width 103 height 9
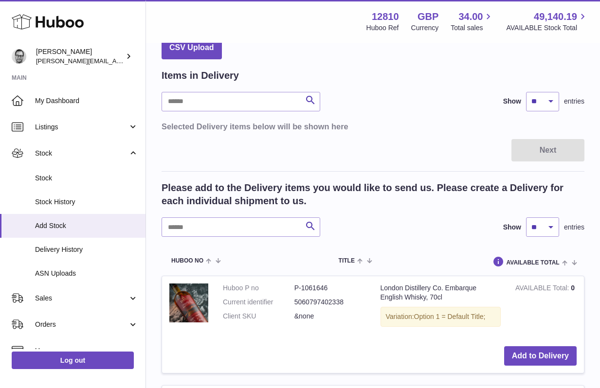
scroll to position [84, 0]
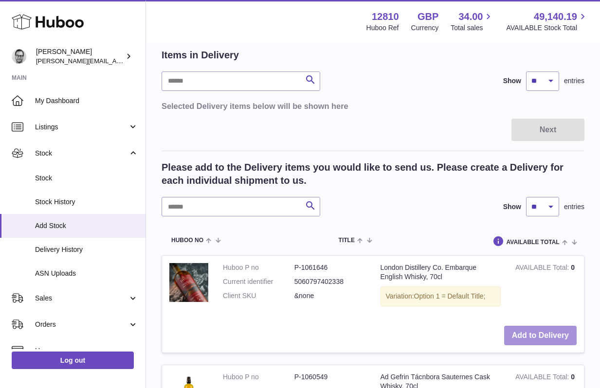
click at [544, 334] on button "Add to Delivery" at bounding box center [540, 336] width 72 height 20
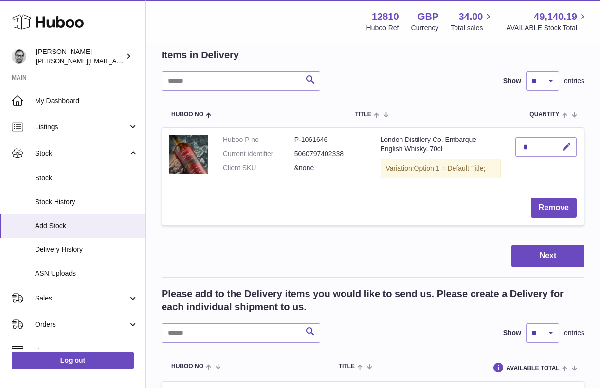
click at [572, 148] on button "button" at bounding box center [565, 147] width 23 height 20
type input "**"
click at [565, 144] on icon "submit" at bounding box center [566, 147] width 9 height 9
click at [551, 257] on button "Next" at bounding box center [547, 256] width 73 height 23
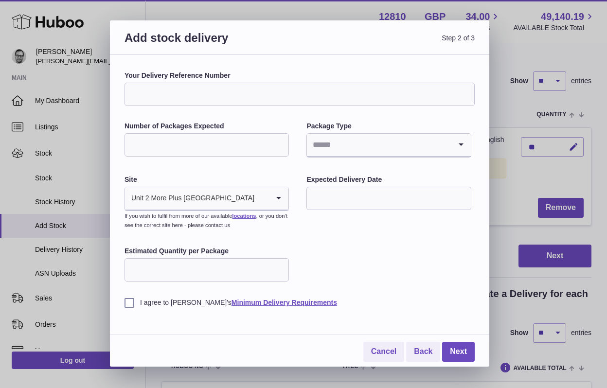
click at [182, 91] on input "Your Delivery Reference Number" at bounding box center [300, 94] width 350 height 23
type input "**********"
click at [178, 144] on input "Number of Packages Expected" at bounding box center [207, 144] width 164 height 23
type input "*"
click at [366, 142] on input "Search for option" at bounding box center [379, 145] width 144 height 22
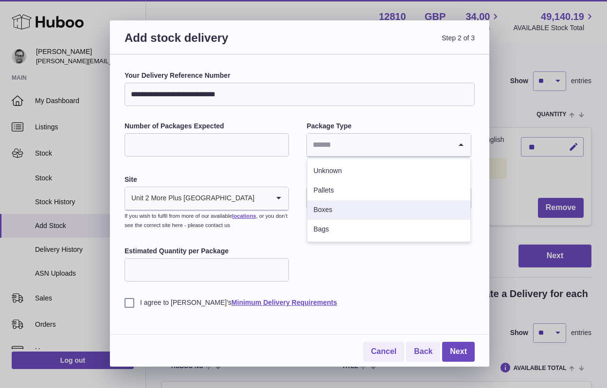
click at [334, 210] on li "Boxes" at bounding box center [388, 209] width 162 height 19
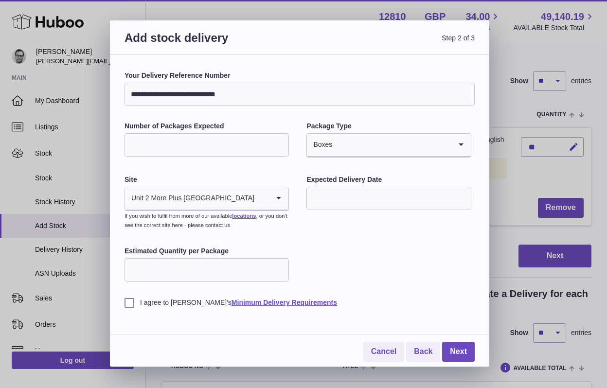
click at [360, 194] on input "text" at bounding box center [388, 198] width 164 height 23
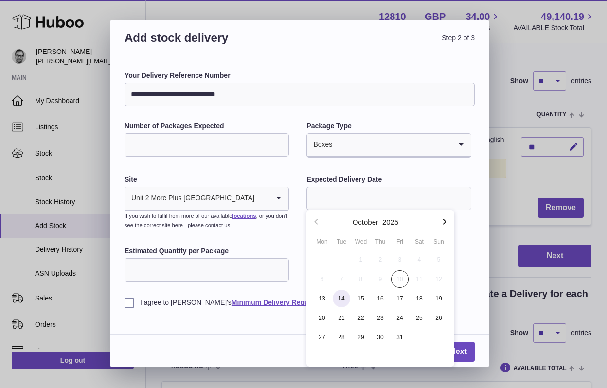
click at [343, 300] on span "14" at bounding box center [342, 299] width 18 height 18
type input "**********"
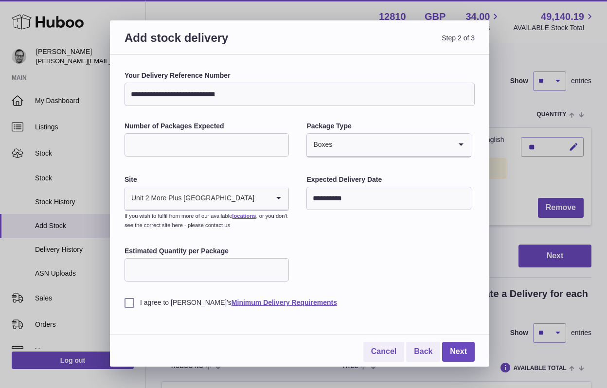
click at [177, 272] on input "Estimated Quantity per Package" at bounding box center [207, 269] width 164 height 23
type input "*"
click at [127, 303] on label "I agree to Huboo's Minimum Delivery Requirements" at bounding box center [300, 302] width 350 height 9
click at [457, 357] on link "Next" at bounding box center [458, 352] width 33 height 20
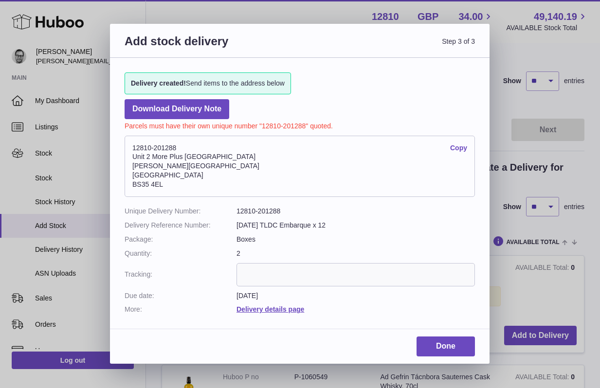
click at [272, 211] on dd "12810-201288" at bounding box center [355, 211] width 238 height 9
copy dd "201288"
click at [439, 348] on link "Done" at bounding box center [445, 347] width 58 height 20
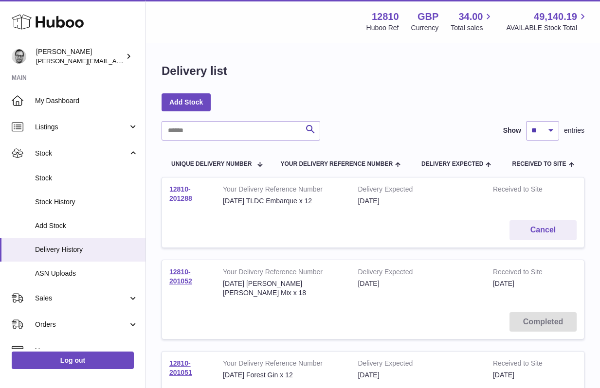
click at [180, 191] on link "12810-201288" at bounding box center [180, 193] width 23 height 17
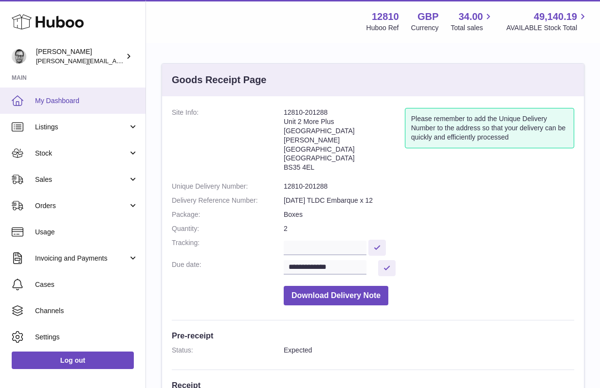
click at [54, 98] on span "My Dashboard" at bounding box center [86, 100] width 103 height 9
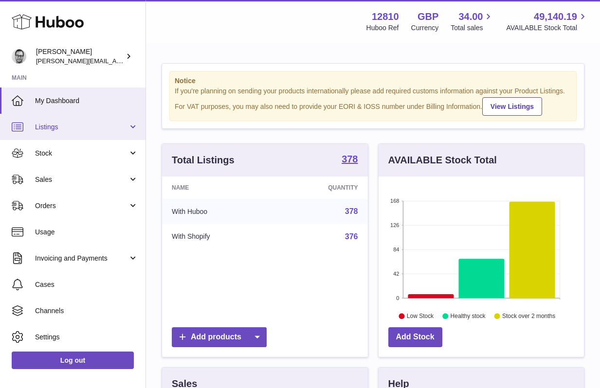
scroll to position [152, 205]
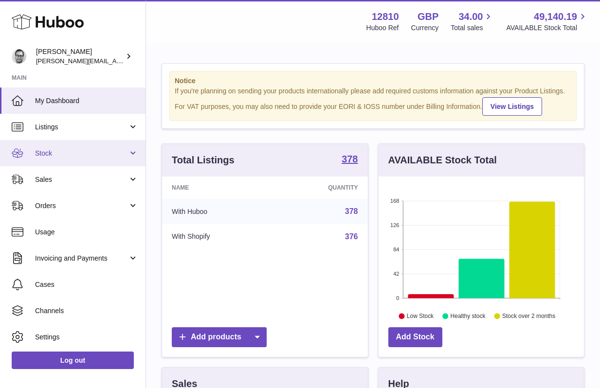
click at [54, 154] on span "Stock" at bounding box center [81, 153] width 93 height 9
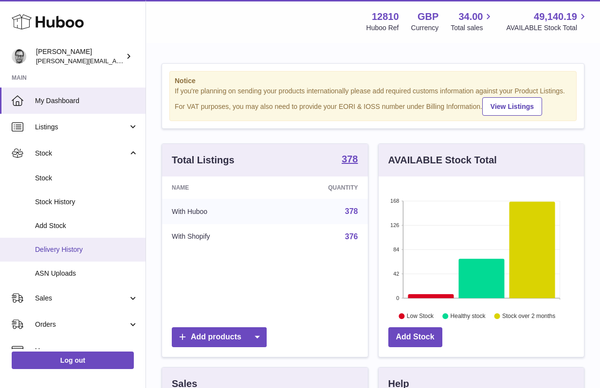
click at [55, 252] on span "Delivery History" at bounding box center [86, 249] width 103 height 9
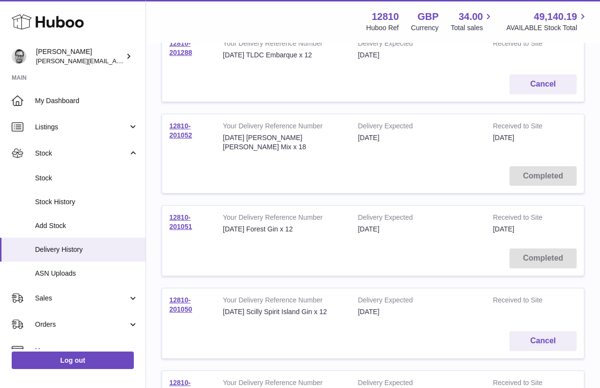
scroll to position [158, 0]
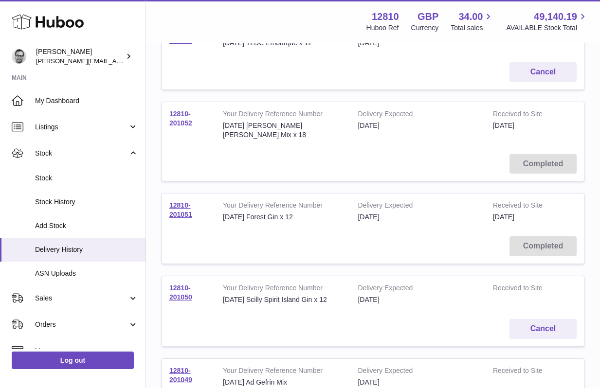
click at [183, 117] on link "12810-201052" at bounding box center [180, 118] width 23 height 17
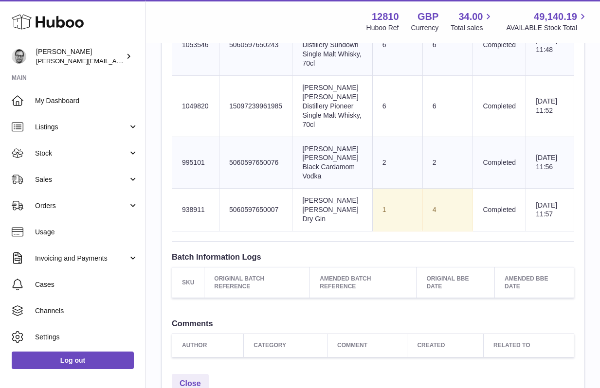
scroll to position [552, 0]
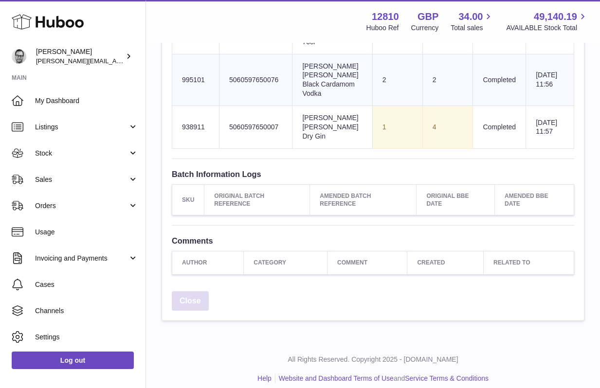
click at [183, 297] on link "Close" at bounding box center [190, 301] width 37 height 20
